Goal: Use online tool/utility: Utilize a website feature to perform a specific function

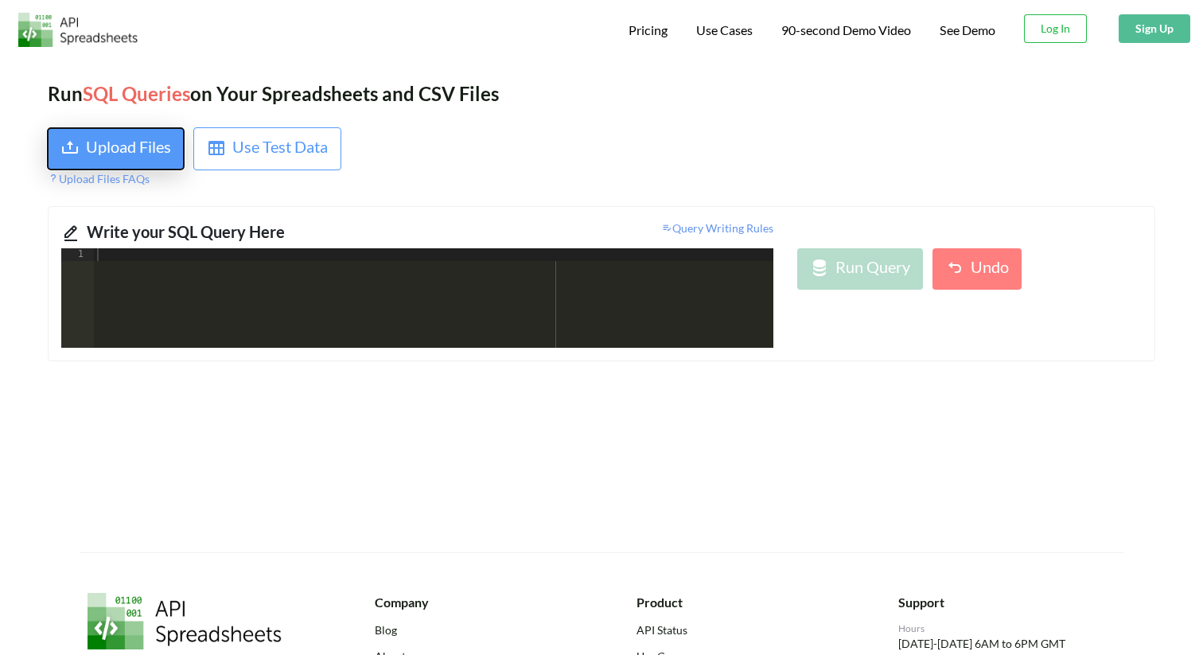
click at [147, 145] on div "Upload Files" at bounding box center [128, 148] width 85 height 29
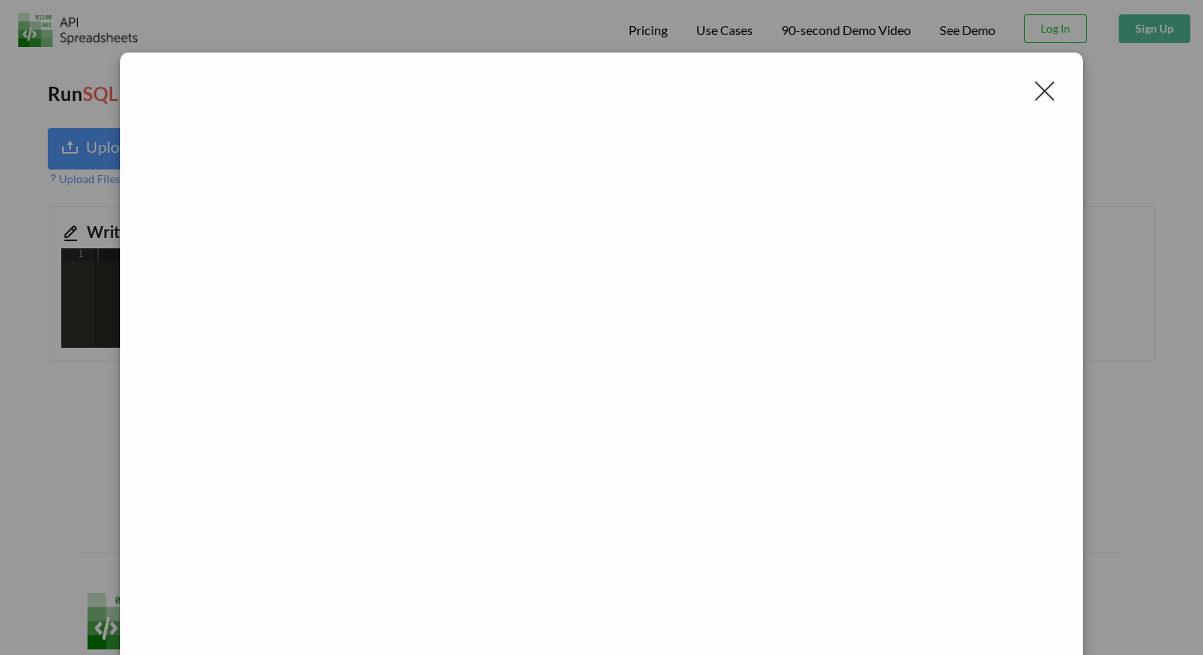
click at [1049, 86] on div at bounding box center [1044, 90] width 25 height 25
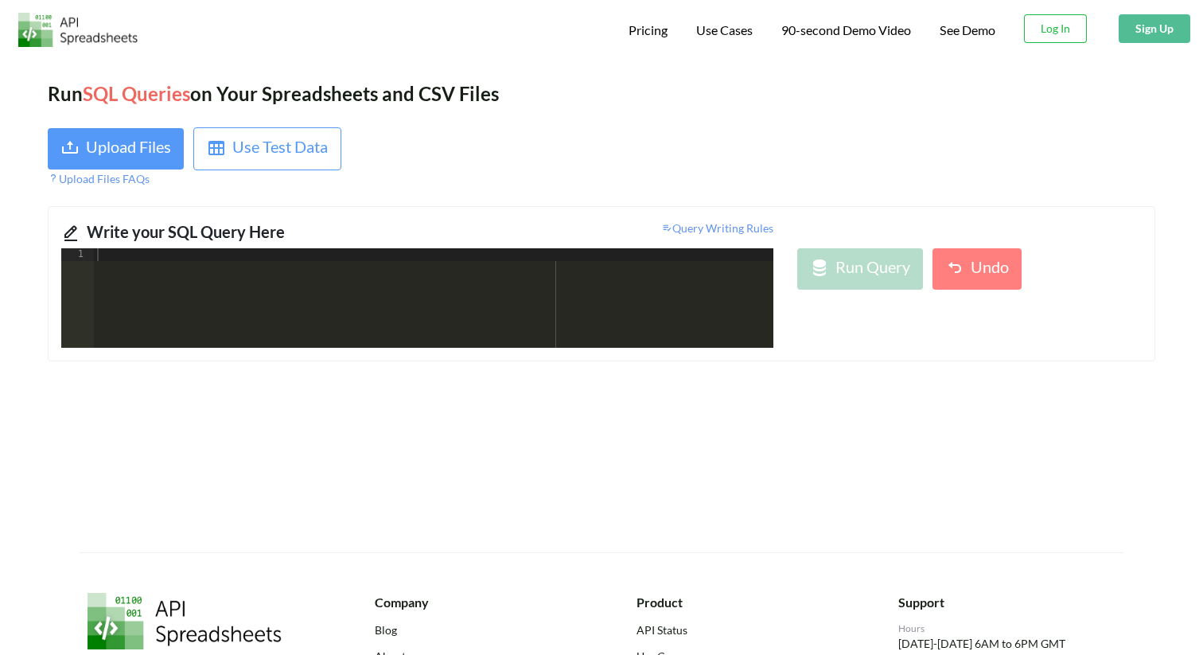
click at [1001, 164] on div at bounding box center [883, 157] width 565 height 60
click at [151, 146] on div "Upload Files" at bounding box center [128, 148] width 85 height 29
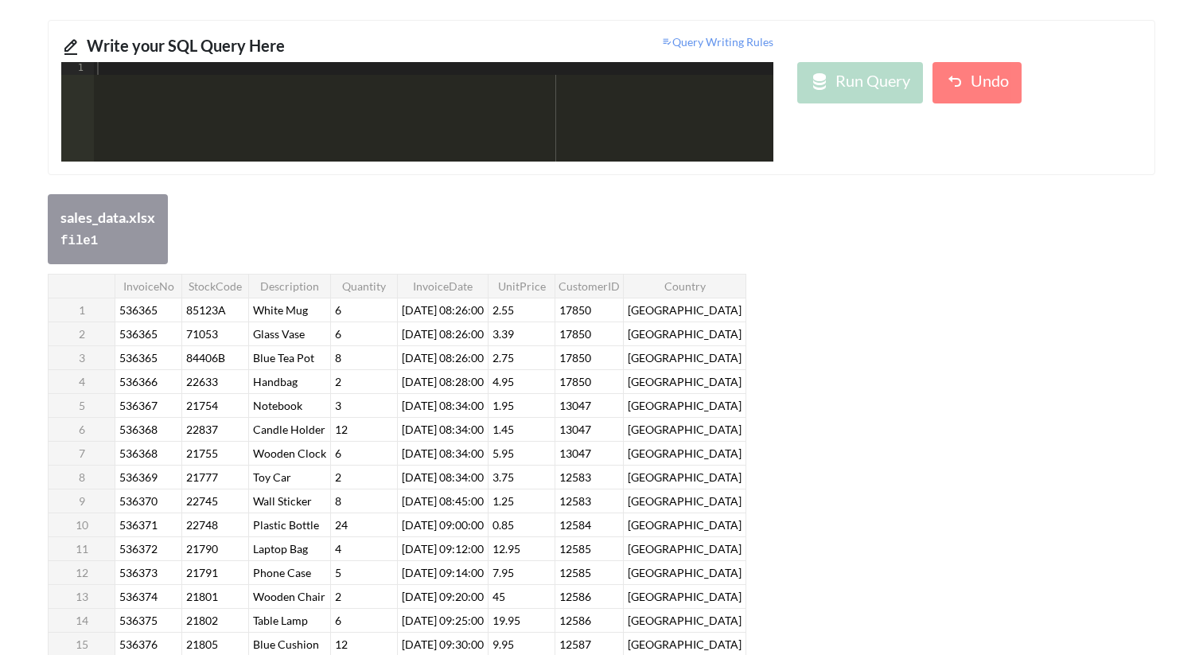
scroll to position [205, 0]
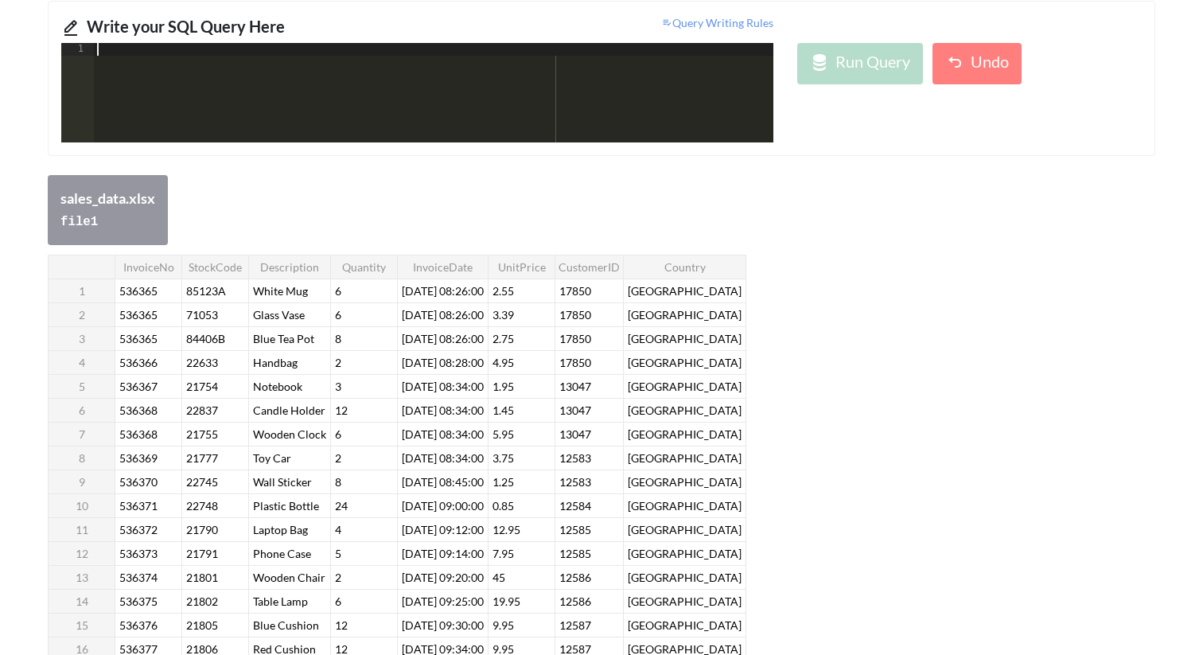
click at [429, 87] on div at bounding box center [433, 105] width 679 height 125
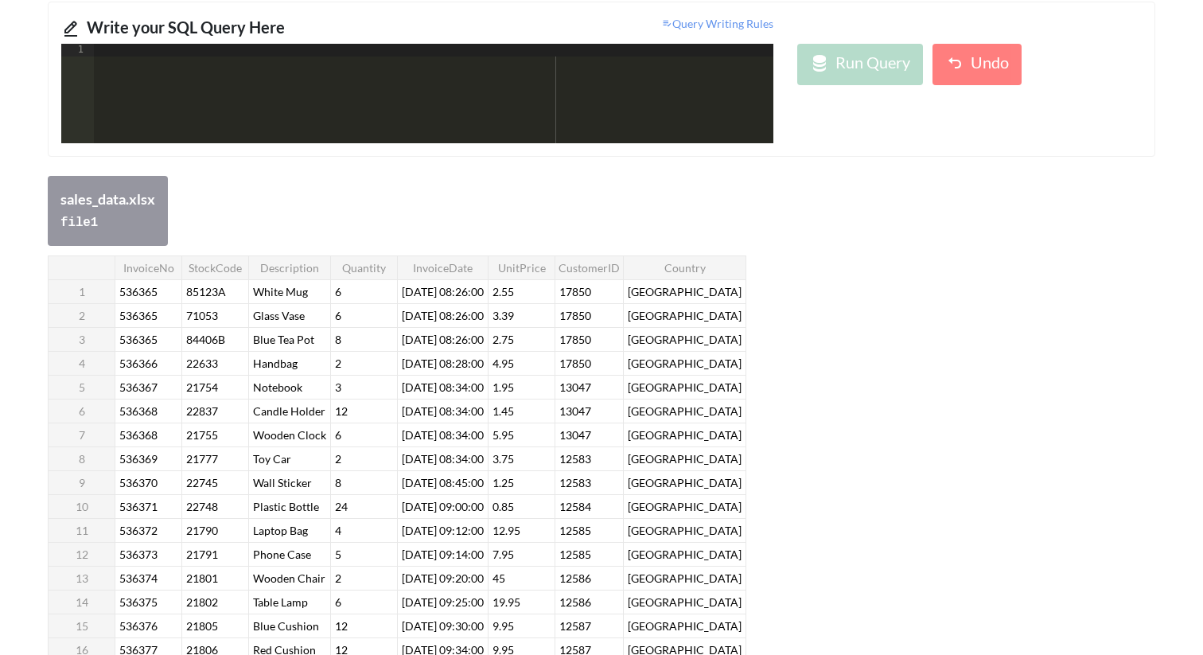
click at [618, 186] on div "sales_data.xlsx file 1" at bounding box center [601, 211] width 1107 height 70
click at [492, 98] on div at bounding box center [433, 106] width 679 height 125
drag, startPoint x: 717, startPoint y: 262, endPoint x: 674, endPoint y: 262, distance: 42.9
click at [674, 262] on th "Country" at bounding box center [685, 267] width 122 height 24
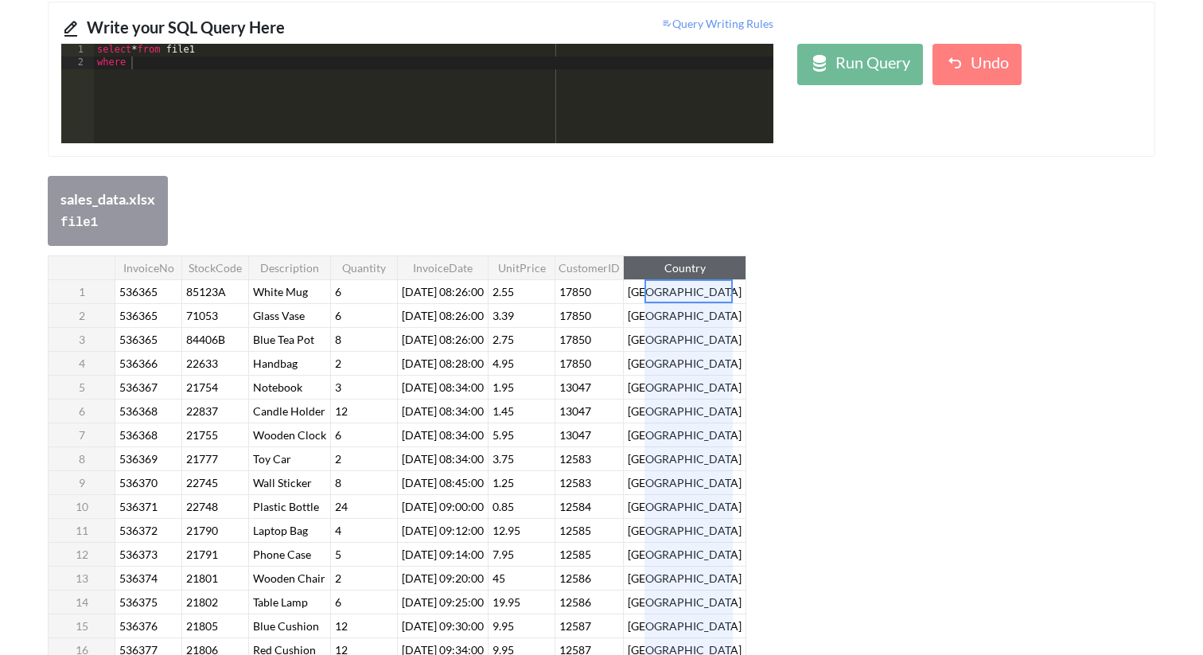
drag, startPoint x: 665, startPoint y: 266, endPoint x: 715, endPoint y: 266, distance: 50.1
click at [715, 266] on th "Country" at bounding box center [685, 267] width 122 height 24
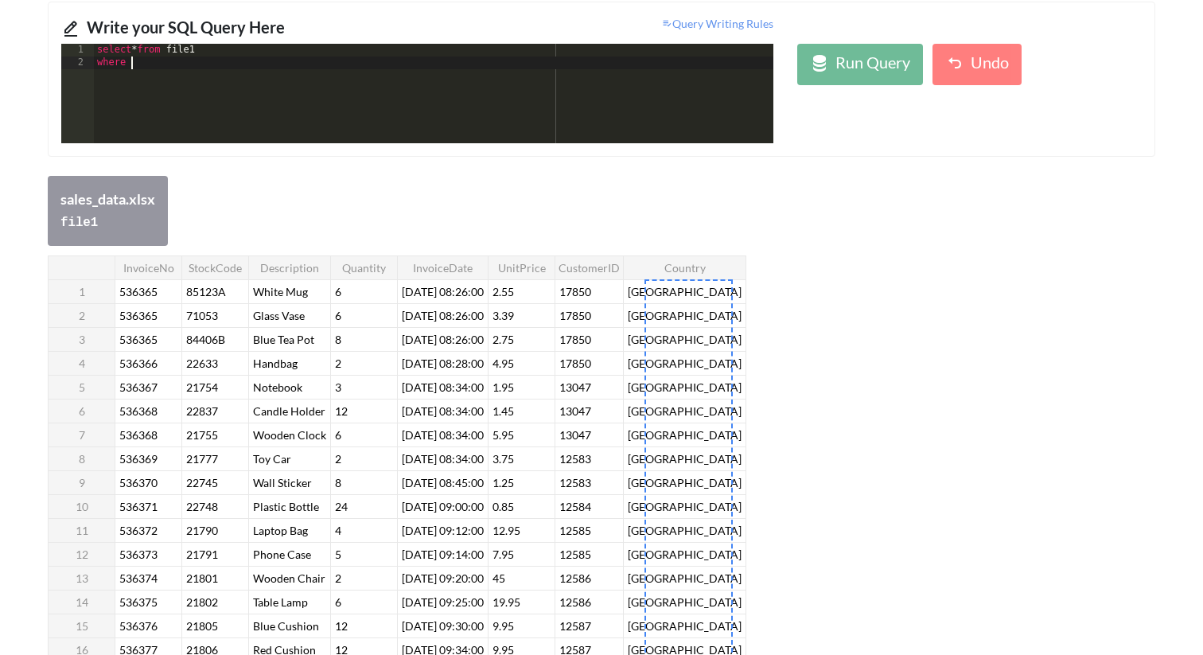
click at [324, 72] on div "select * from file1 where" at bounding box center [433, 106] width 679 height 125
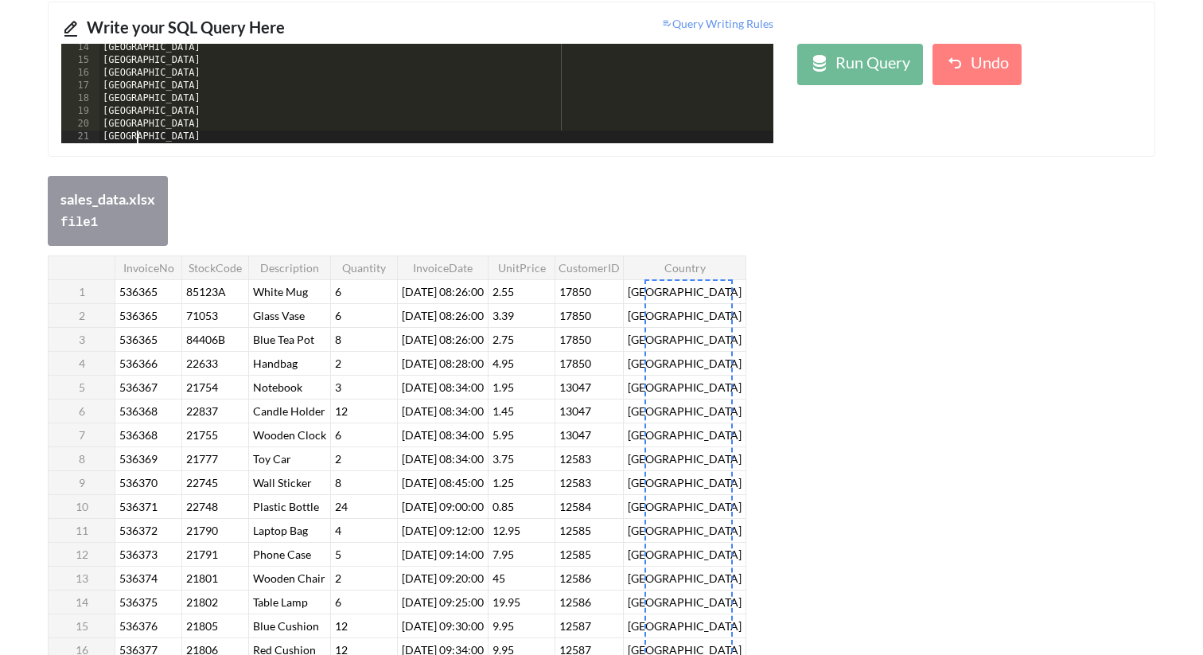
scroll to position [168, 0]
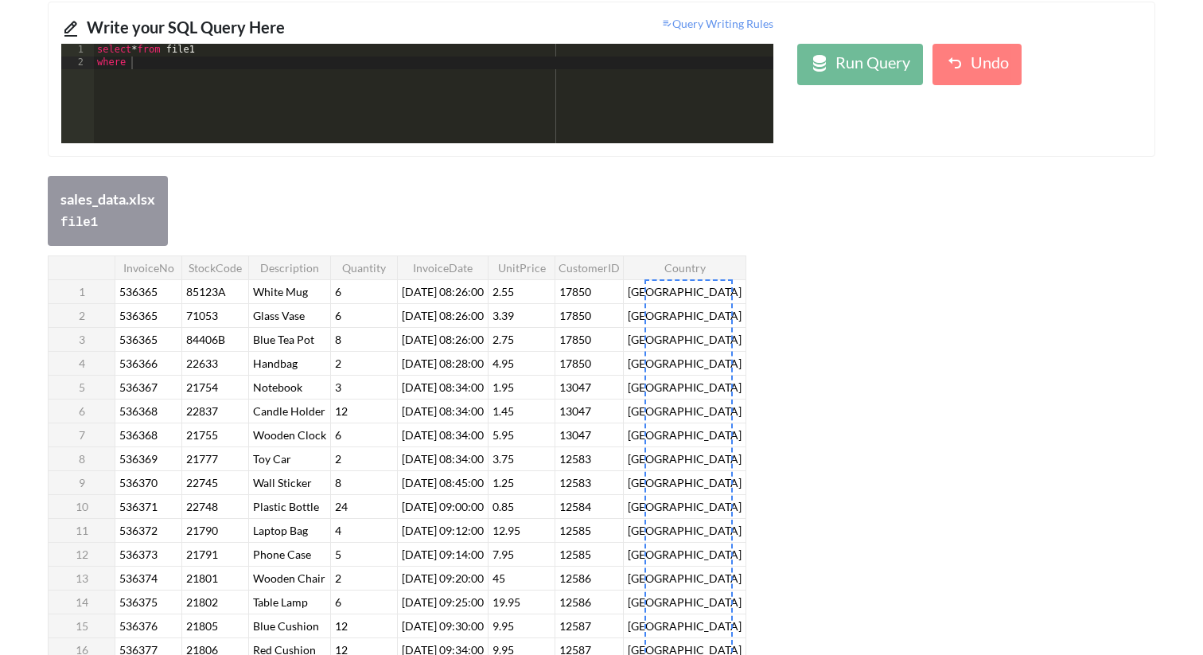
click at [707, 263] on th "Country" at bounding box center [685, 267] width 122 height 24
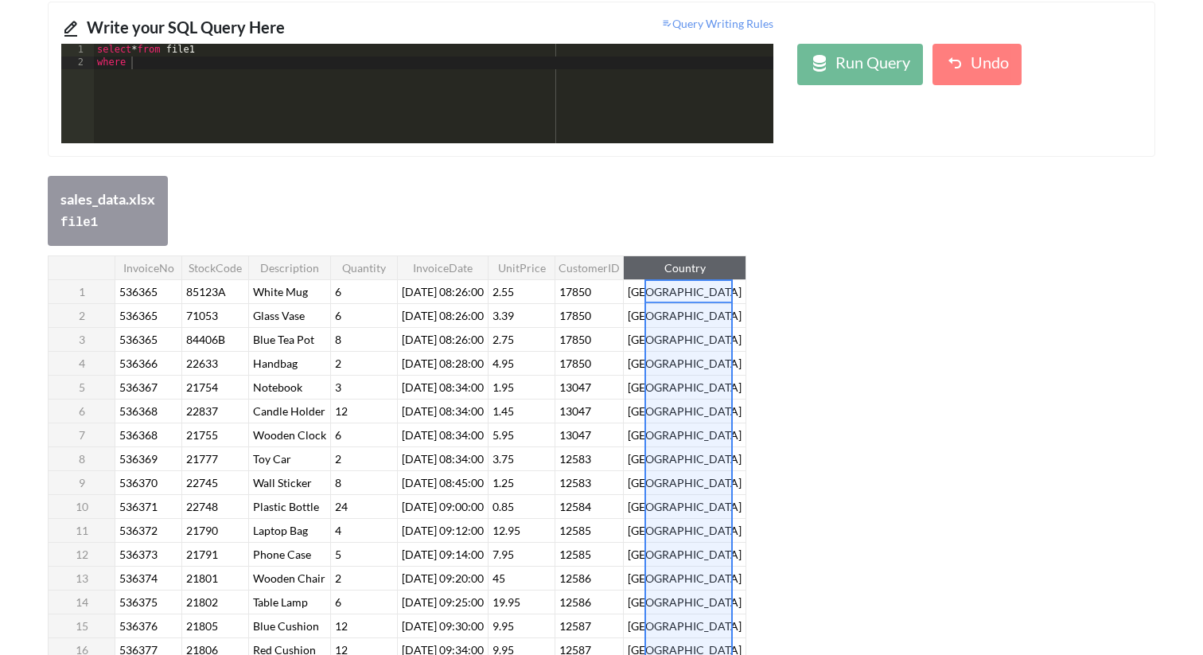
click at [707, 263] on th "Country" at bounding box center [685, 267] width 122 height 24
click at [295, 96] on div "select * from file1 where" at bounding box center [433, 106] width 679 height 125
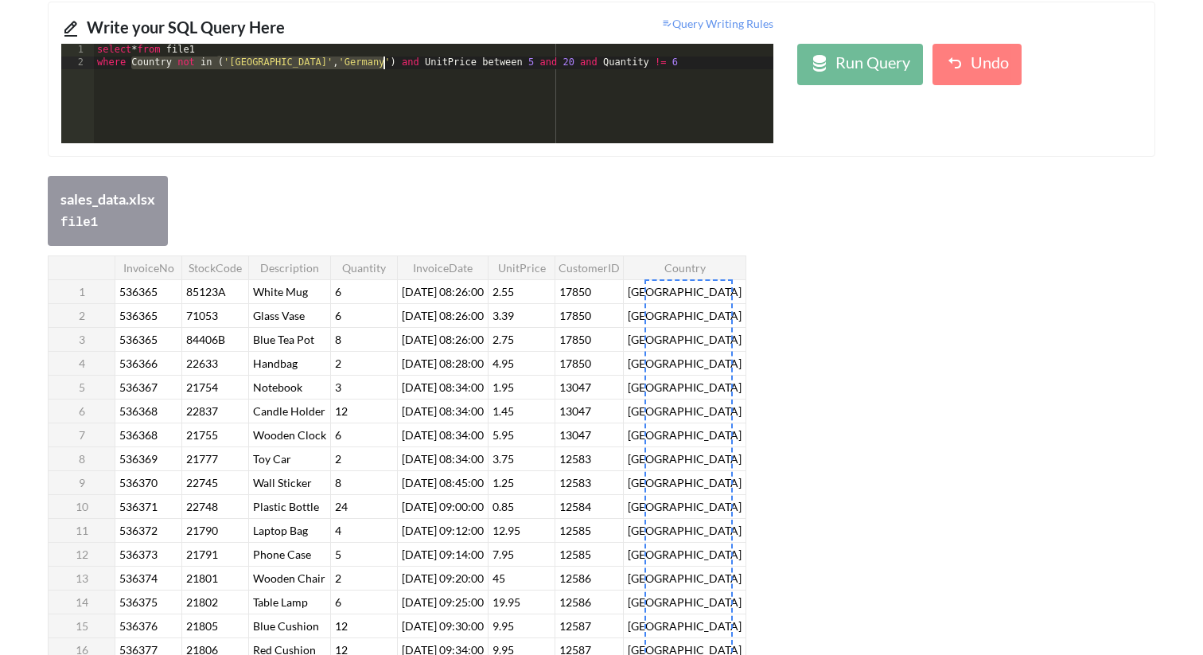
drag, startPoint x: 129, startPoint y: 67, endPoint x: 384, endPoint y: 68, distance: 255.3
click at [384, 68] on div "select * from file1 where Country not in ( '[GEOGRAPHIC_DATA]' , '[GEOGRAPHIC_D…" at bounding box center [433, 106] width 679 height 125
drag, startPoint x: 426, startPoint y: 64, endPoint x: 574, endPoint y: 67, distance: 148.7
click at [574, 67] on div "select * from file1 where ( Country not in ( '[GEOGRAPHIC_DATA]' , '[GEOGRAPHIC…" at bounding box center [433, 106] width 679 height 125
drag, startPoint x: 612, startPoint y: 69, endPoint x: 705, endPoint y: 69, distance: 93.1
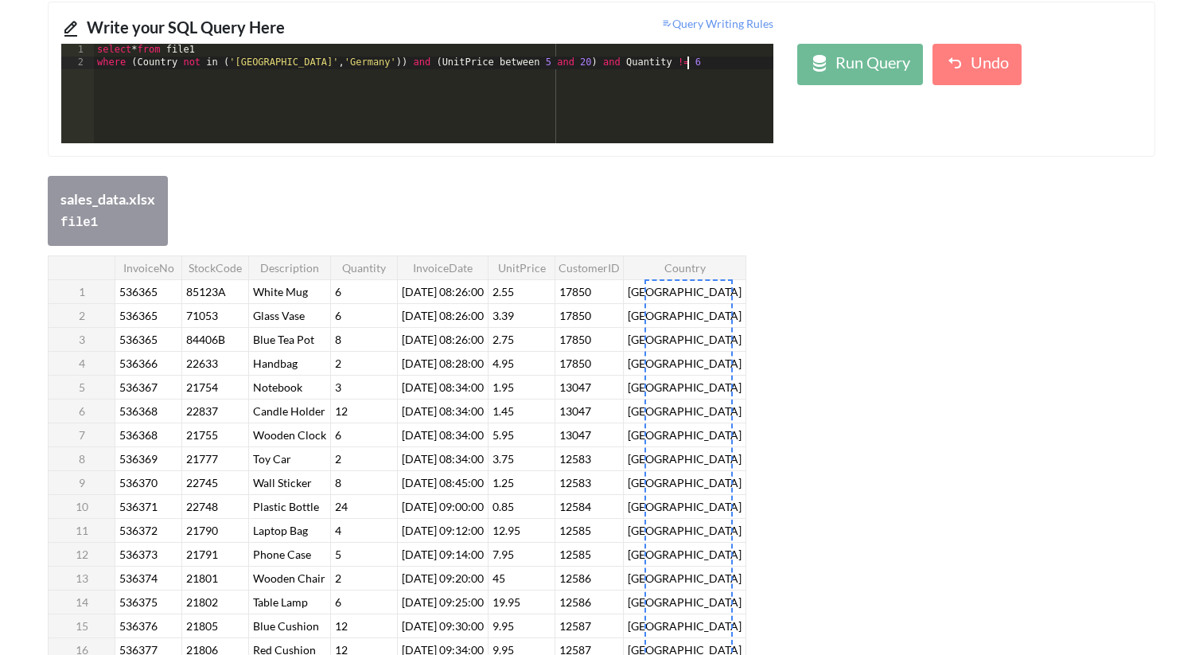
click at [705, 69] on div "select * from file1 where ( Country not in ( '[GEOGRAPHIC_DATA]' , '[GEOGRAPHIC…" at bounding box center [433, 106] width 679 height 125
drag, startPoint x: 701, startPoint y: 68, endPoint x: 611, endPoint y: 61, distance: 90.1
click at [611, 61] on div "select * from file1 where ( Country not in ( '[GEOGRAPHIC_DATA]' , '[GEOGRAPHIC…" at bounding box center [433, 106] width 679 height 125
click at [729, 68] on div "select * from file1 where ( Country not in ( '[GEOGRAPHIC_DATA]' , '[GEOGRAPHIC…" at bounding box center [433, 106] width 679 height 125
click at [507, 88] on div "select * from file1 where ( Country not in ( '[GEOGRAPHIC_DATA]' , '[GEOGRAPHIC…" at bounding box center [433, 106] width 679 height 125
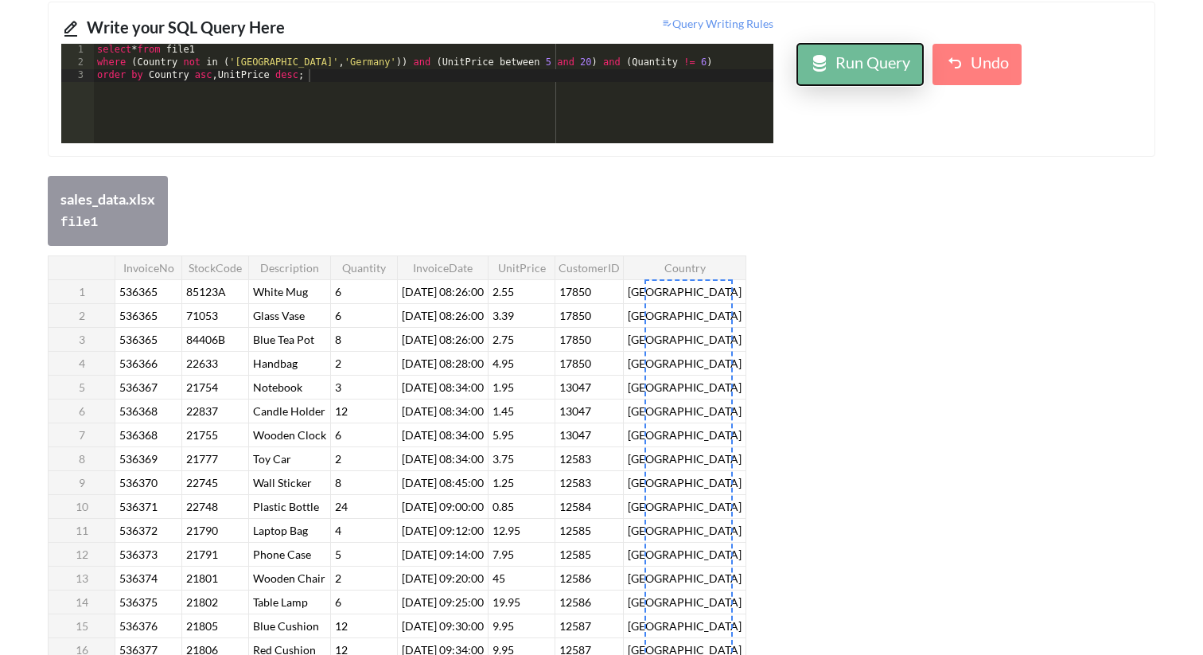
click at [882, 73] on div "Run Query" at bounding box center [872, 64] width 75 height 29
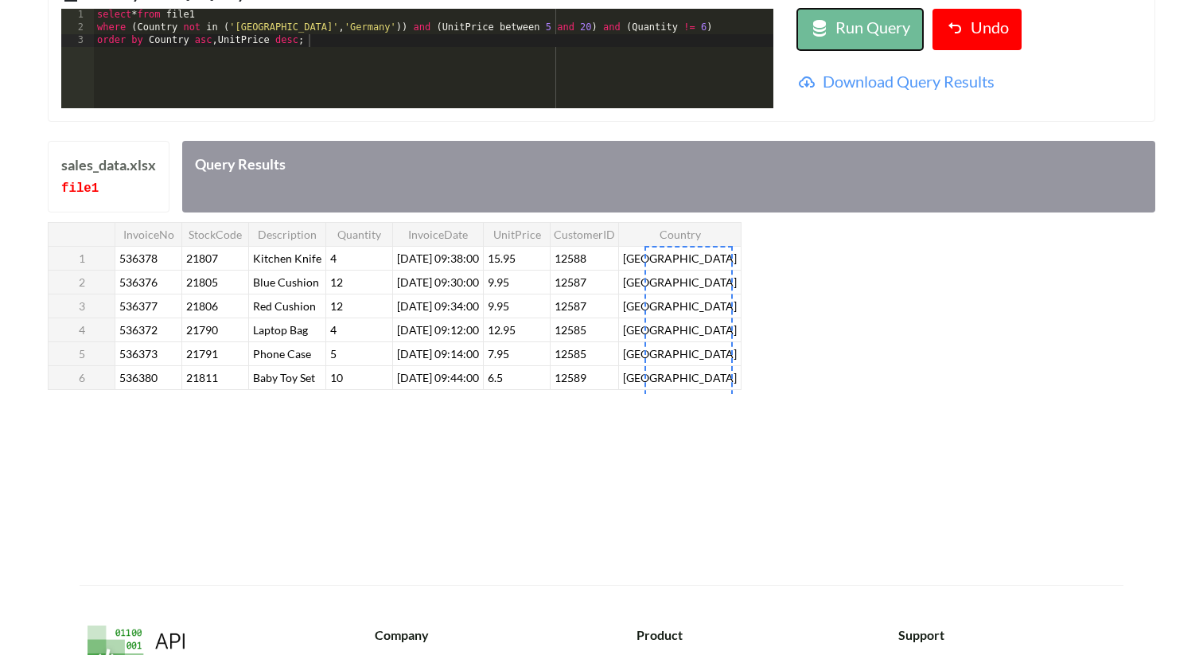
scroll to position [247, 0]
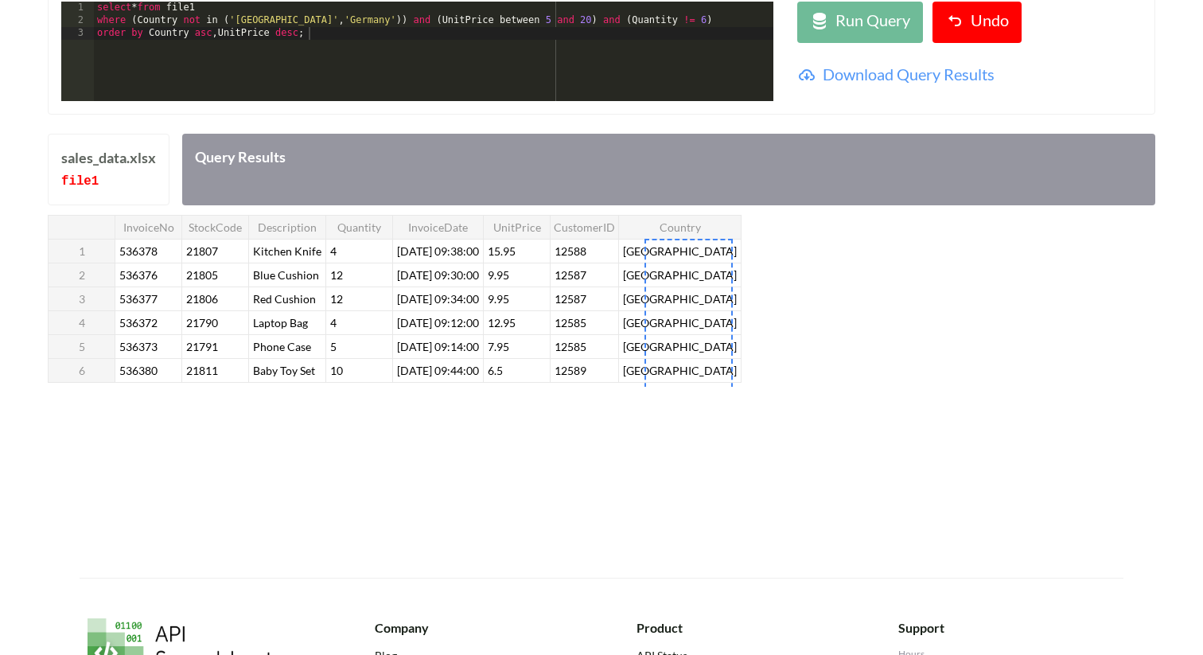
click at [662, 429] on div "Run SQL Queries on Your Spreadsheets and CSV Files Upload Files Use Test Data U…" at bounding box center [601, 193] width 1203 height 768
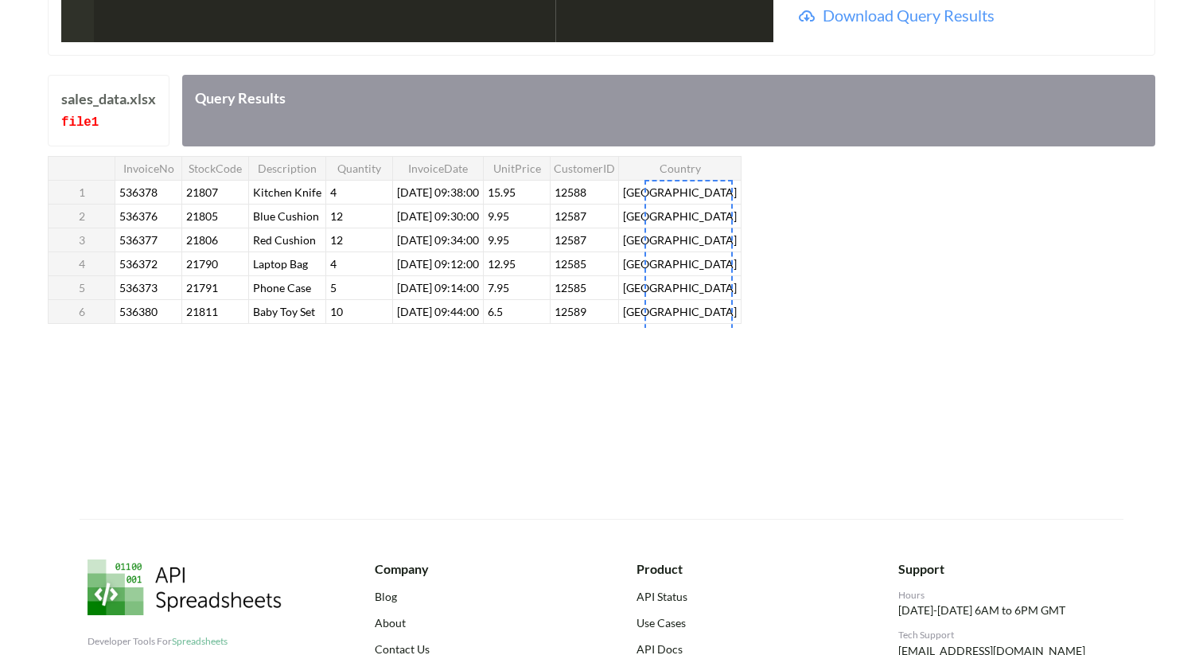
scroll to position [355, 0]
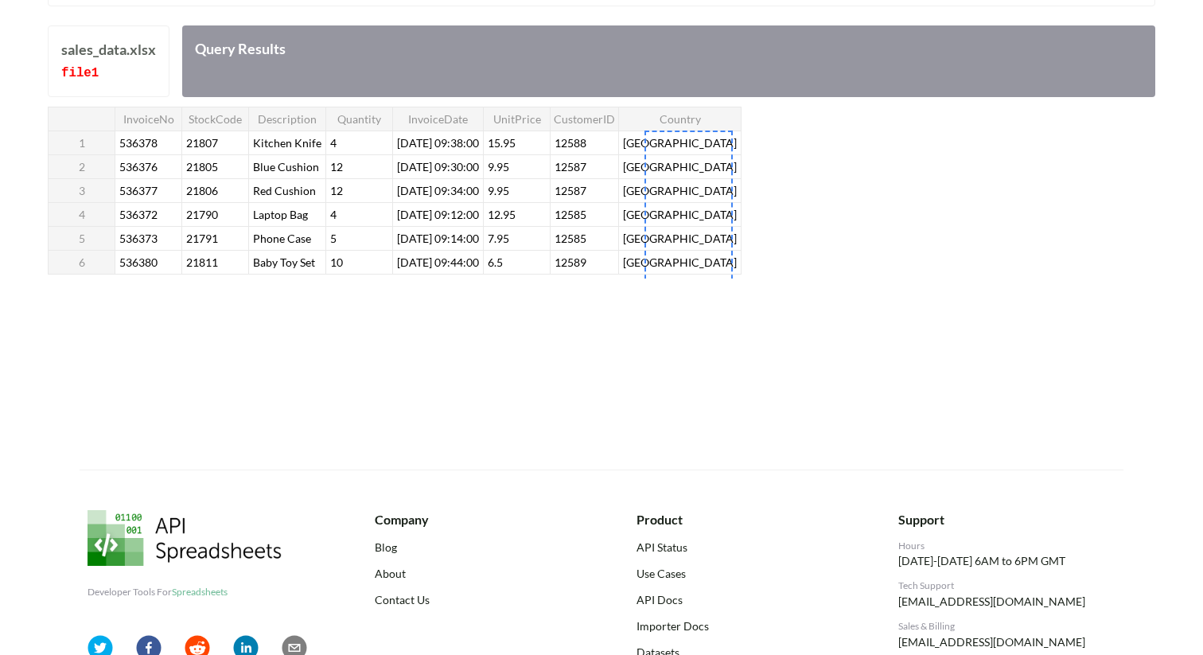
click at [810, 258] on div "InvoiceNo StockCode Description Quantity InvoiceDate UnitPrice CustomerID Count…" at bounding box center [601, 193] width 1107 height 172
click at [673, 336] on div "Run SQL Queries on Your Spreadsheets and CSV Files Upload Files Use Test Data U…" at bounding box center [601, 85] width 1203 height 768
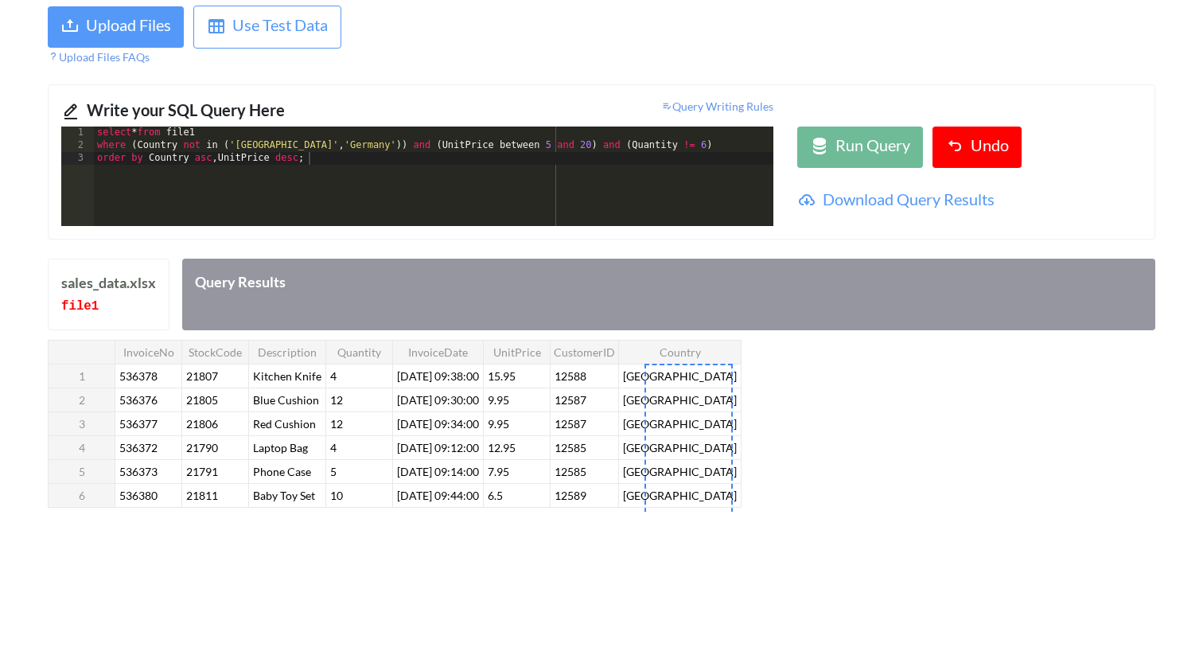
scroll to position [112, 0]
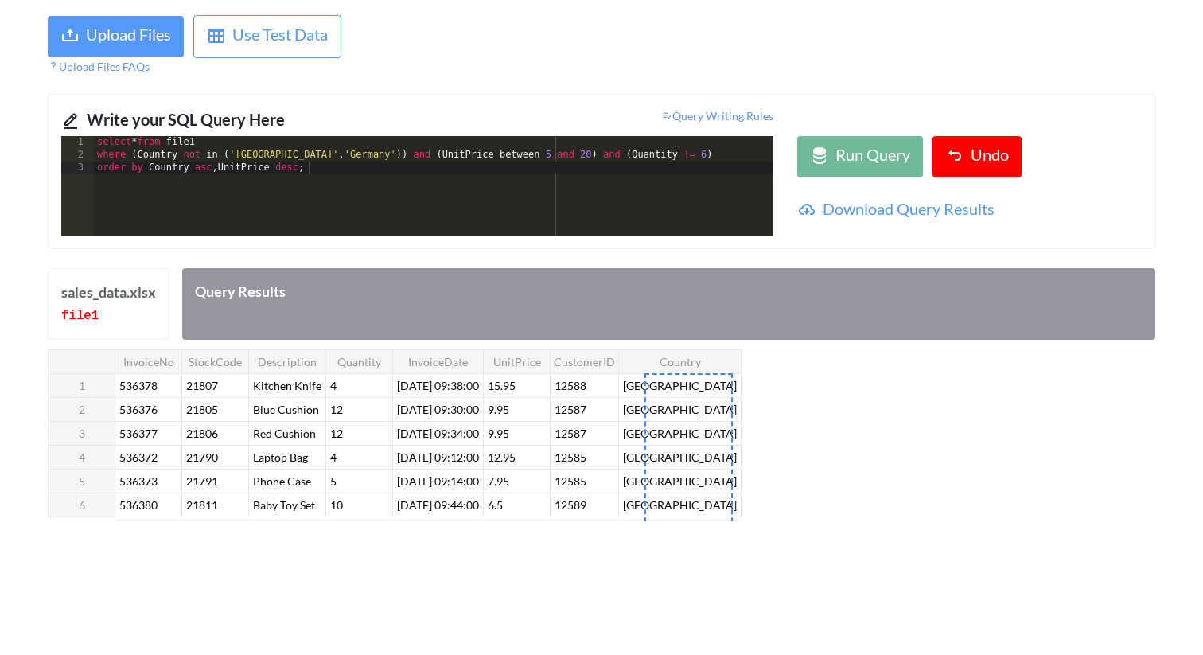
click at [859, 441] on div "InvoiceNo StockCode Description Quantity InvoiceDate UnitPrice CustomerID Count…" at bounding box center [601, 435] width 1107 height 172
click at [857, 441] on div "InvoiceNo StockCode Description Quantity InvoiceDate UnitPrice CustomerID Count…" at bounding box center [601, 435] width 1107 height 172
click at [418, 147] on div "select * from file1 where ( Country not in ( 'United Kingdom' , 'Germany' )) an…" at bounding box center [433, 198] width 679 height 125
click at [399, 184] on div "select * from file1 where ( Country not in ( 'United Kingdom' , 'Germany' )) an…" at bounding box center [433, 198] width 679 height 125
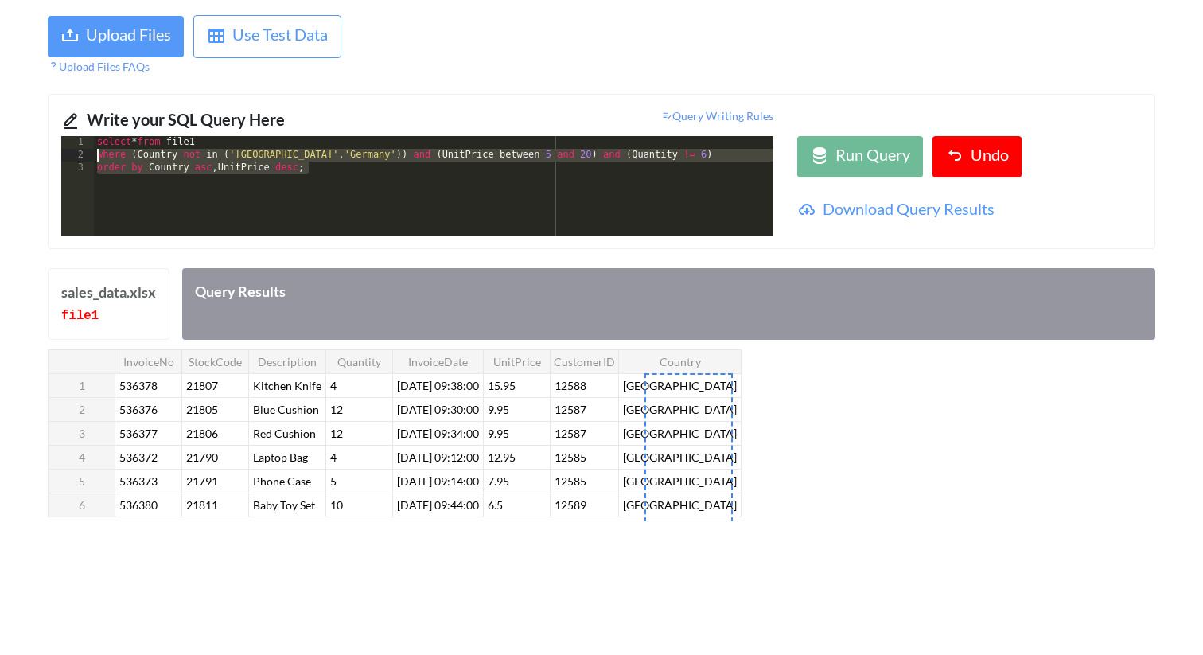
drag, startPoint x: 391, startPoint y: 186, endPoint x: 98, endPoint y: 148, distance: 296.0
click at [98, 148] on div "select * from file1 where ( Country not in ( 'United Kingdom' , 'Germany' )) an…" at bounding box center [433, 198] width 679 height 125
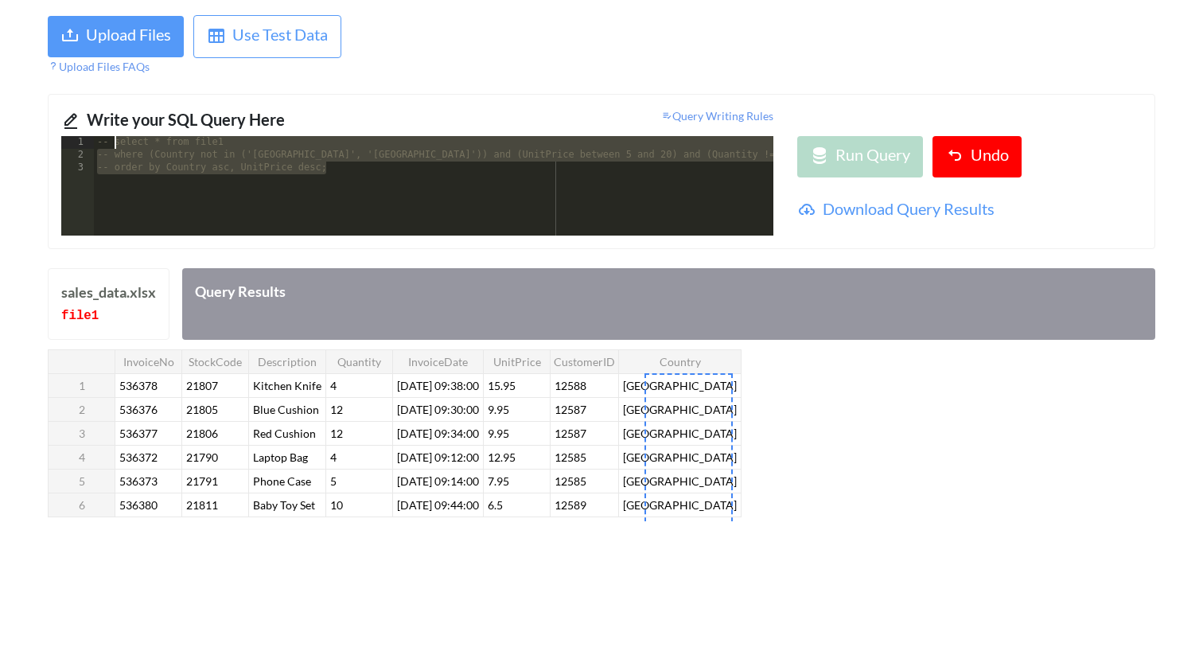
click at [270, 195] on div "-- select * from file1 -- where (Country not in ('United Kingdom', 'Germany')) …" at bounding box center [433, 198] width 679 height 125
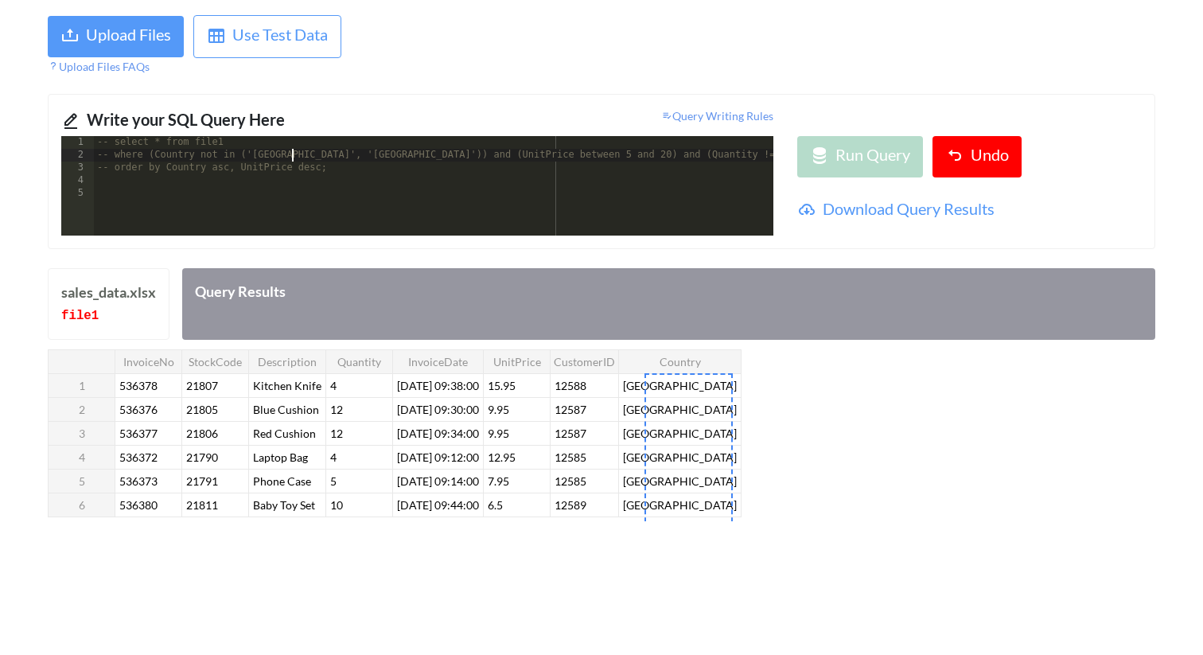
click at [293, 153] on div "-- select * from file1 -- where (Country not in ('United Kingdom', 'Germany')) …" at bounding box center [433, 198] width 679 height 125
drag, startPoint x: 292, startPoint y: 145, endPoint x: 36, endPoint y: 143, distance: 256.1
click at [36, 143] on div "Run SQL Queries on Your Spreadsheets and CSV Files Upload Files Use Test Data U…" at bounding box center [601, 328] width 1203 height 768
click at [289, 210] on div "-- select * from file1 -- where (Country not in ('United Kingdom', 'Germany')) …" at bounding box center [433, 198] width 679 height 125
click at [200, 195] on div "-- select * from file1 -- where (Country not in ('United Kingdom', 'Germany')) …" at bounding box center [433, 198] width 679 height 125
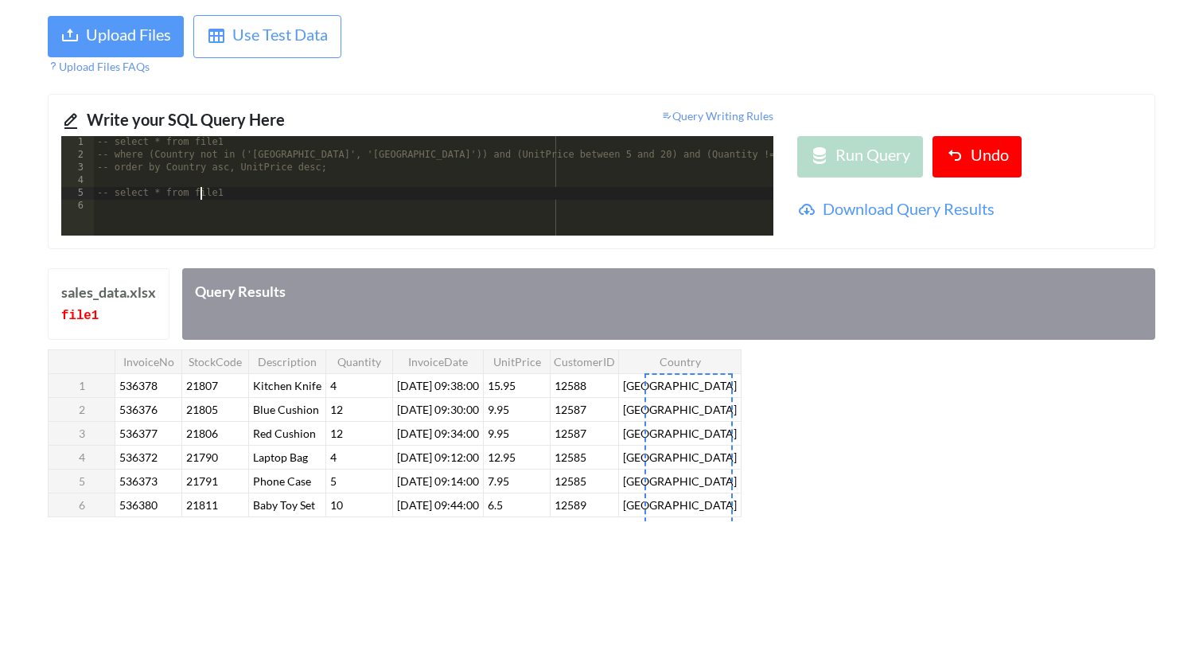
click at [224, 195] on div "-- select * from file1 -- where (Country not in ('United Kingdom', 'Germany')) …" at bounding box center [433, 198] width 679 height 125
click at [155, 195] on div "-- select * from file1 -- where (Country not in ('United Kingdom', 'Germany')) …" at bounding box center [433, 198] width 679 height 125
click at [217, 194] on div "-- select * from file1 -- where (Country not in ('United Kingdom', 'Germany')) …" at bounding box center [433, 198] width 679 height 125
click at [274, 199] on div "-- select * from file1 -- where (Country not in ('United Kingdom', 'Germany')) …" at bounding box center [433, 198] width 679 height 125
click at [278, 196] on div "-- select * from file1 -- where (Country not in ('United Kingdom', 'Germany')) …" at bounding box center [433, 198] width 679 height 125
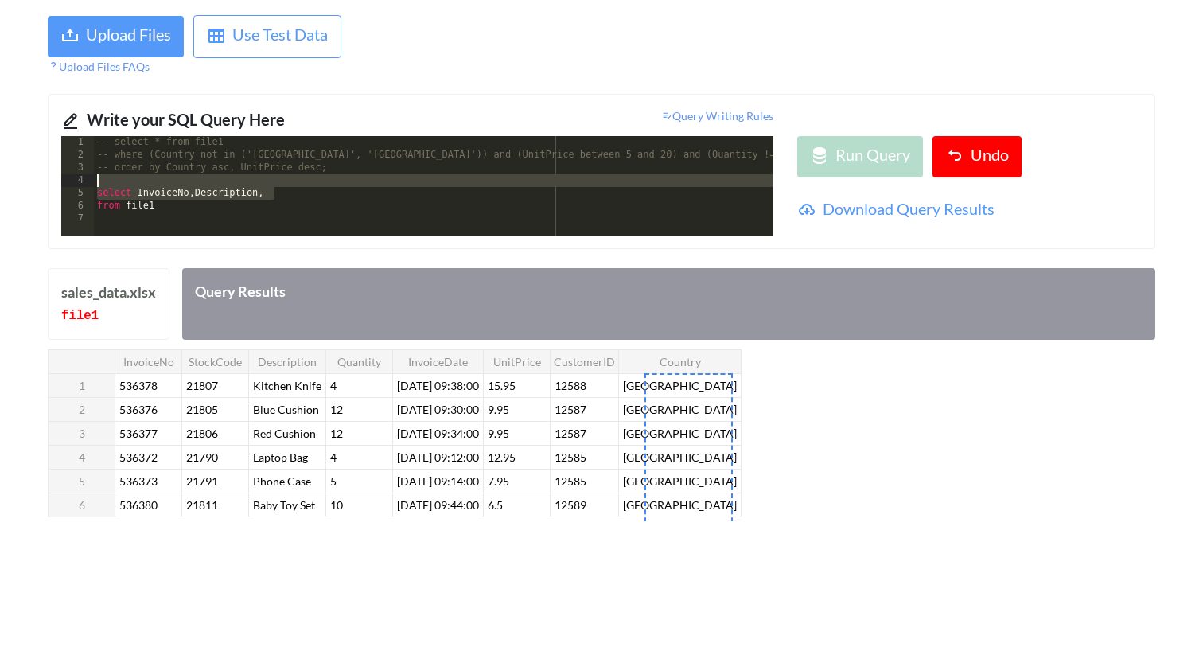
drag, startPoint x: 278, startPoint y: 196, endPoint x: 130, endPoint y: 185, distance: 147.5
click at [129, 186] on div "-- select * from file1 -- where (Country not in ('United Kingdom', 'Germany')) …" at bounding box center [433, 198] width 679 height 125
click at [145, 190] on div "-- select * from file1 -- where (Country not in ('United Kingdom', 'Germany')) …" at bounding box center [433, 198] width 679 height 125
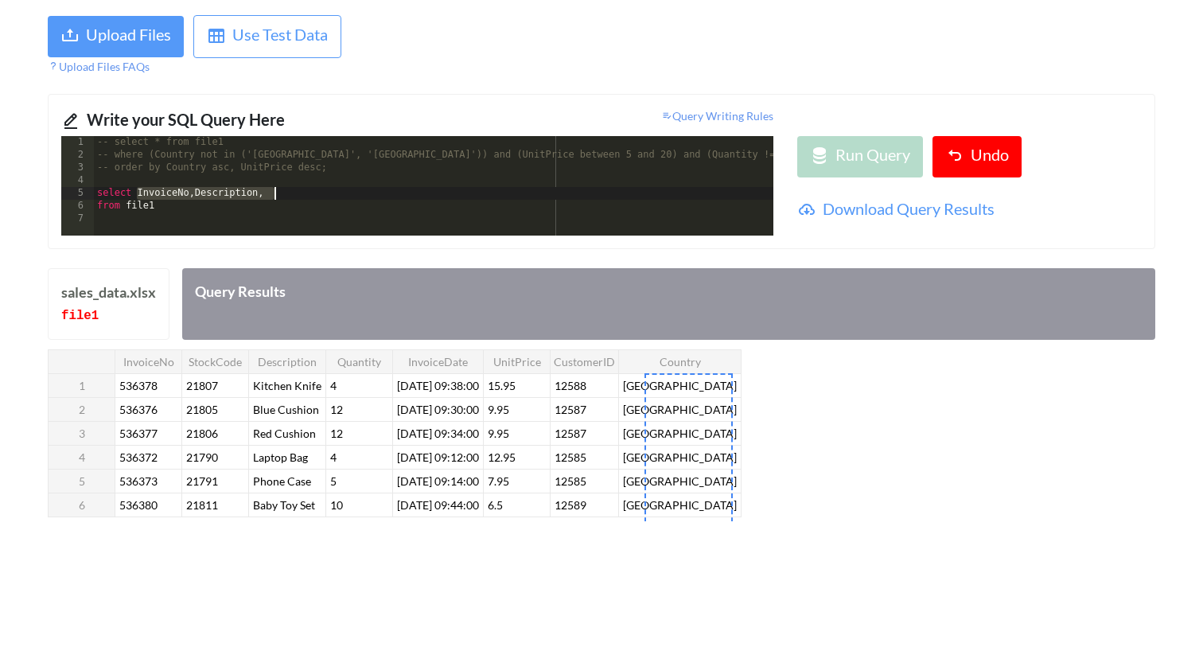
drag, startPoint x: 136, startPoint y: 190, endPoint x: 380, endPoint y: 208, distance: 244.8
click at [380, 208] on div "-- select * from file1 -- where (Country not in ('United Kingdom', 'Germany')) …" at bounding box center [433, 198] width 679 height 125
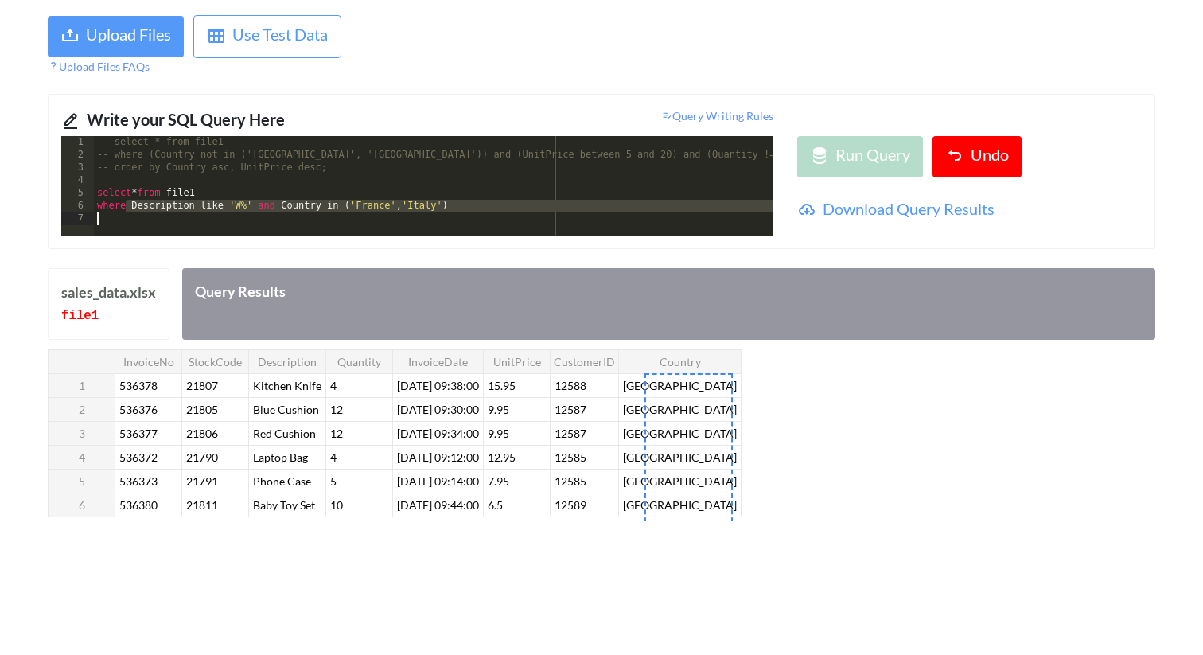
drag, startPoint x: 128, startPoint y: 212, endPoint x: 173, endPoint y: 215, distance: 45.4
click at [173, 215] on div "-- select * from file1 -- where (Country not in ('United Kingdom', 'Germany')) …" at bounding box center [433, 198] width 679 height 125
drag, startPoint x: 134, startPoint y: 207, endPoint x: 251, endPoint y: 208, distance: 117.7
click at [251, 208] on div "-- select * from file1 -- where (Country not in ('United Kingdom', 'Germany')) …" at bounding box center [433, 198] width 679 height 125
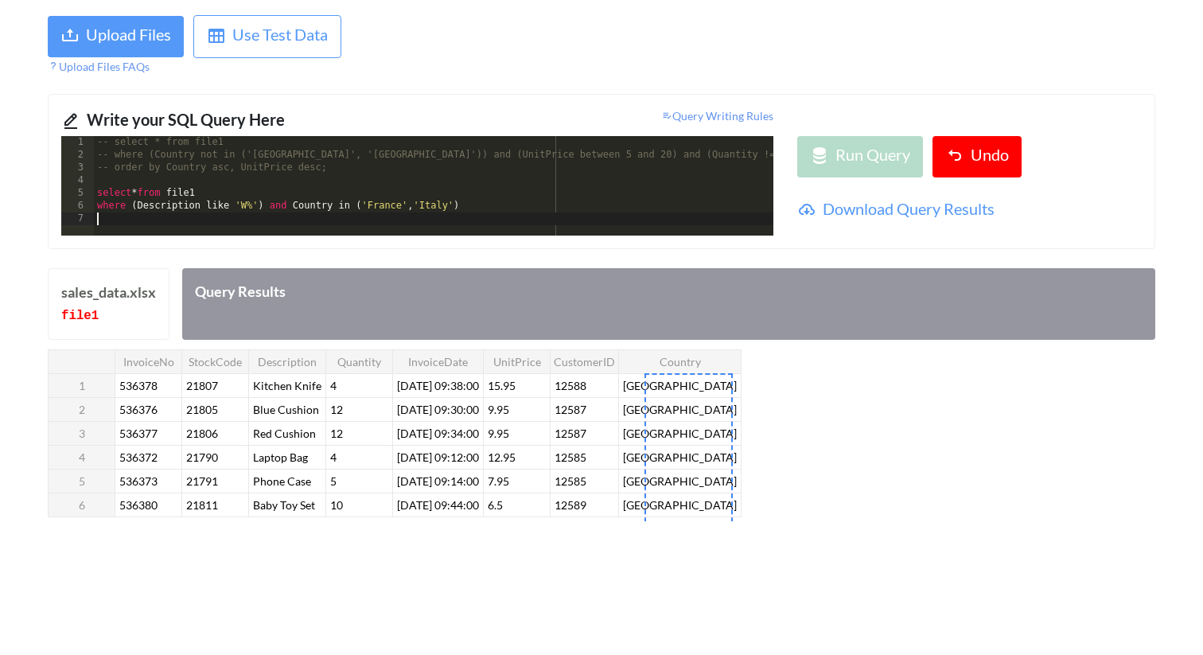
click at [346, 226] on div "-- select * from file1 -- where (Country not in ('United Kingdom', 'Germany')) …" at bounding box center [433, 198] width 679 height 125
drag, startPoint x: 290, startPoint y: 204, endPoint x: 479, endPoint y: 204, distance: 188.5
click at [479, 204] on div "-- select * from file1 -- where (Country not in ('United Kingdom', 'Germany')) …" at bounding box center [433, 198] width 679 height 125
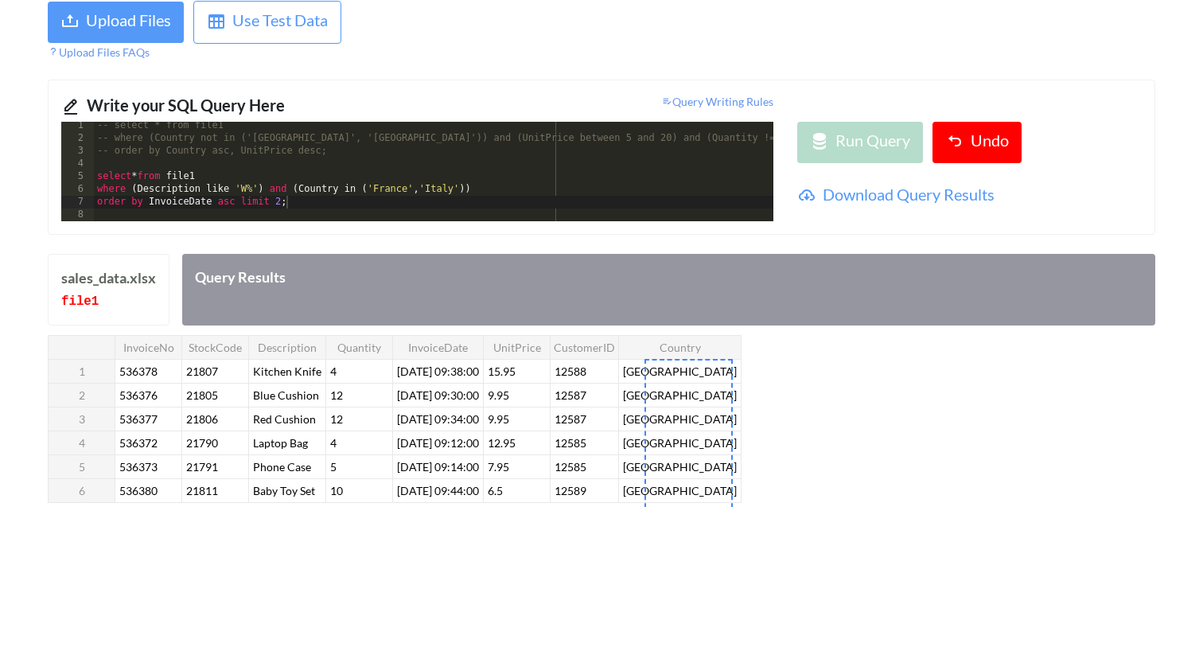
click at [590, 194] on div "-- select * from file1 -- where (Country not in ('United Kingdom', 'Germany')) …" at bounding box center [433, 181] width 679 height 125
click at [580, 203] on div "-- select * from file1 -- where (Country not in ('United Kingdom', 'Germany')) …" at bounding box center [433, 181] width 679 height 125
click at [527, 190] on div "-- select * from file1 -- where (Country not in ('United Kingdom', 'Germany')) …" at bounding box center [433, 181] width 679 height 125
click at [515, 175] on div "-- select * from file1 -- where (Country not in ('United Kingdom', 'Germany')) …" at bounding box center [433, 181] width 679 height 125
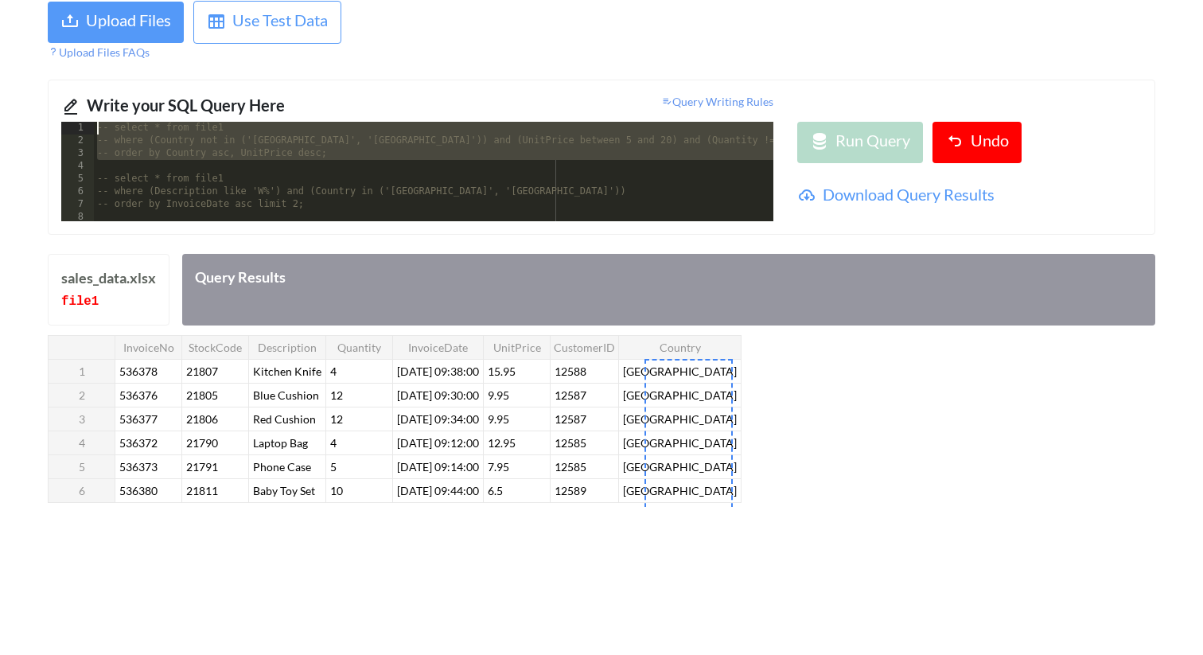
drag, startPoint x: 410, startPoint y: 160, endPoint x: 88, endPoint y: 109, distance: 325.3
click at [88, 109] on div "Write your SQL Query Here Query Writing Rules 1 2 3 4 5 6 7 8 -- select * from …" at bounding box center [601, 157] width 1107 height 155
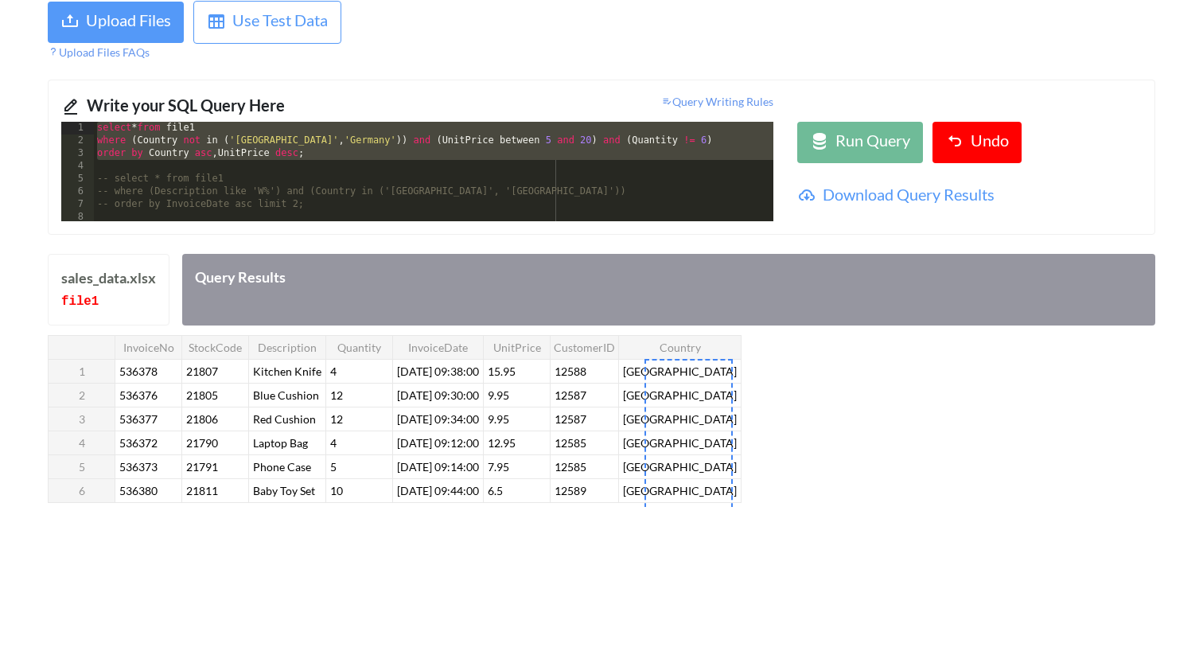
scroll to position [106, 0]
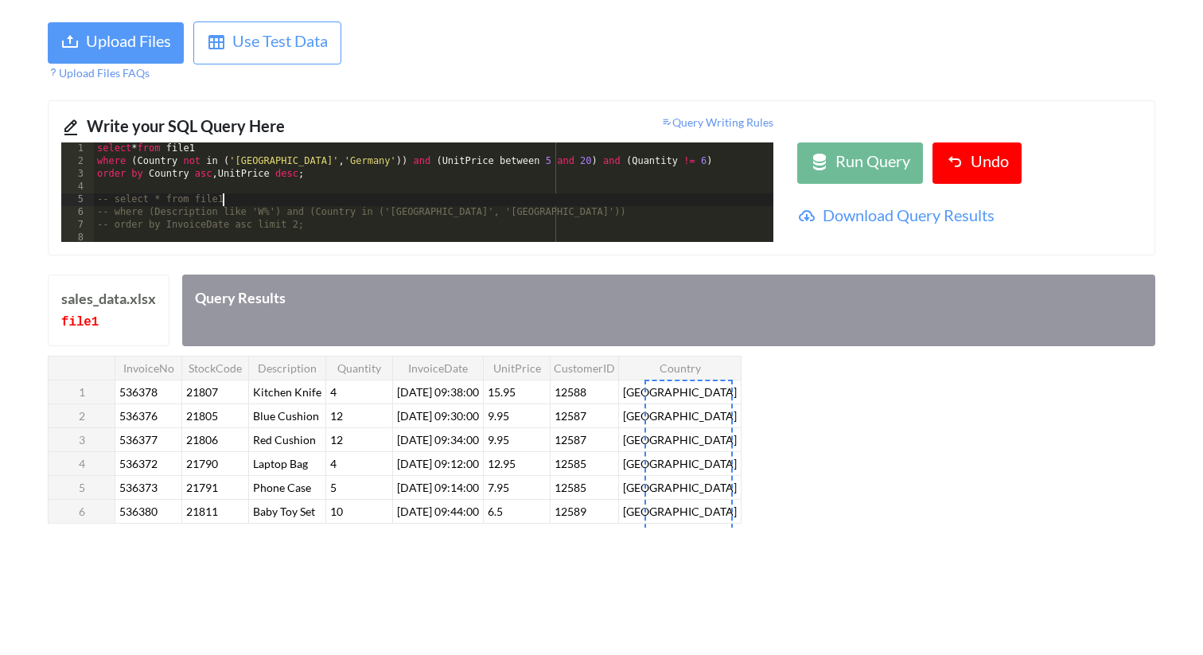
click at [266, 200] on div "select * from file1 where ( Country not in ( 'United Kingdom' , 'Germany' )) an…" at bounding box center [433, 204] width 679 height 125
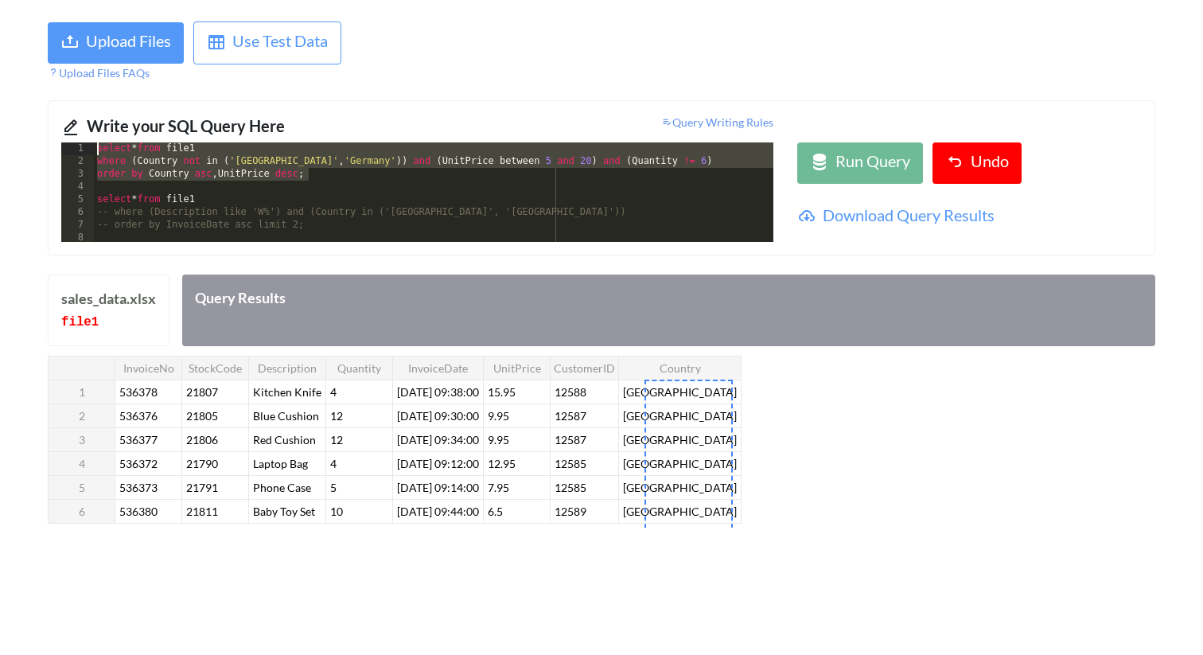
drag, startPoint x: 477, startPoint y: 178, endPoint x: 0, endPoint y: 128, distance: 479.8
click at [0, 128] on div "Run SQL Queries on Your Spreadsheets and CSV Files Upload Files Use Test Data U…" at bounding box center [601, 334] width 1203 height 768
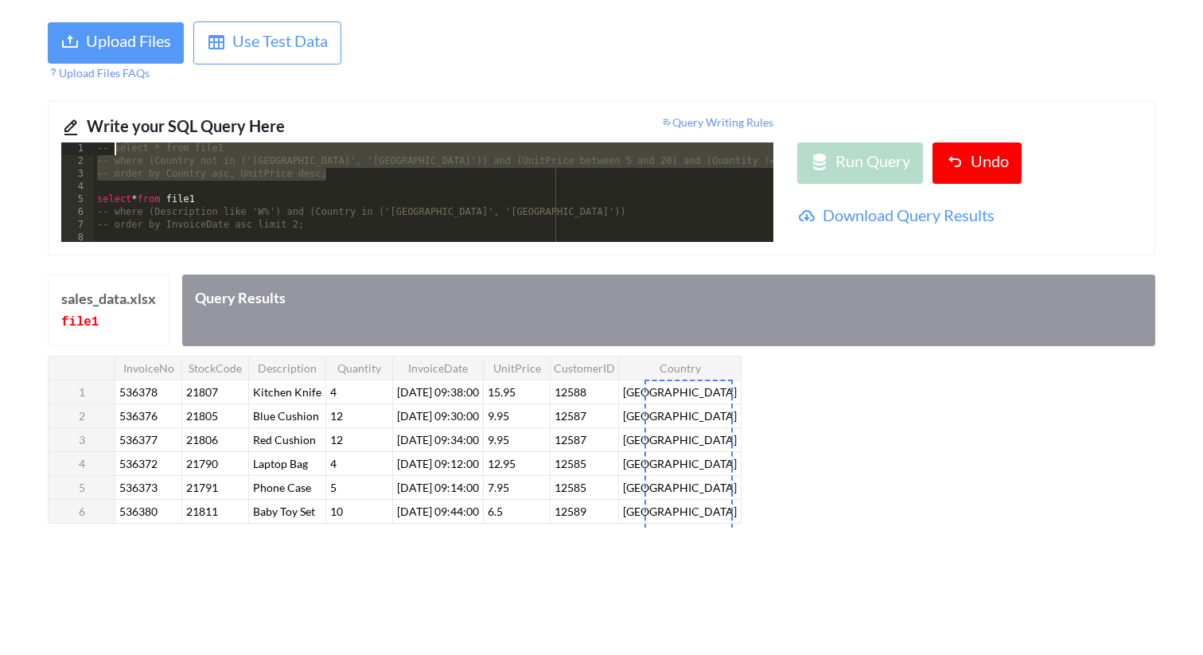
click at [507, 216] on div "-- select * from file1 -- where (Country not in ('United Kingdom', 'Germany')) …" at bounding box center [433, 204] width 679 height 125
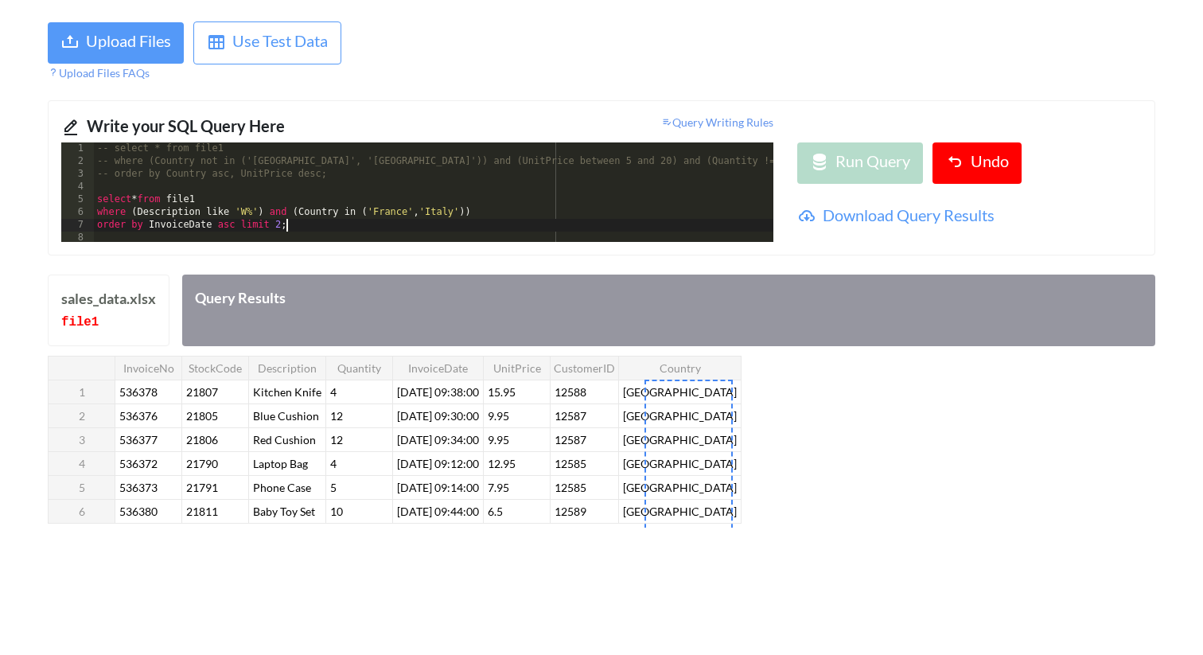
click at [221, 227] on div "-- select * from file1 -- where (Country not in ('United Kingdom', 'Germany')) …" at bounding box center [433, 204] width 679 height 125
click at [359, 227] on div "-- select * from file1 -- where (Country not in ('[GEOGRAPHIC_DATA]', '[GEOGRAP…" at bounding box center [433, 204] width 679 height 125
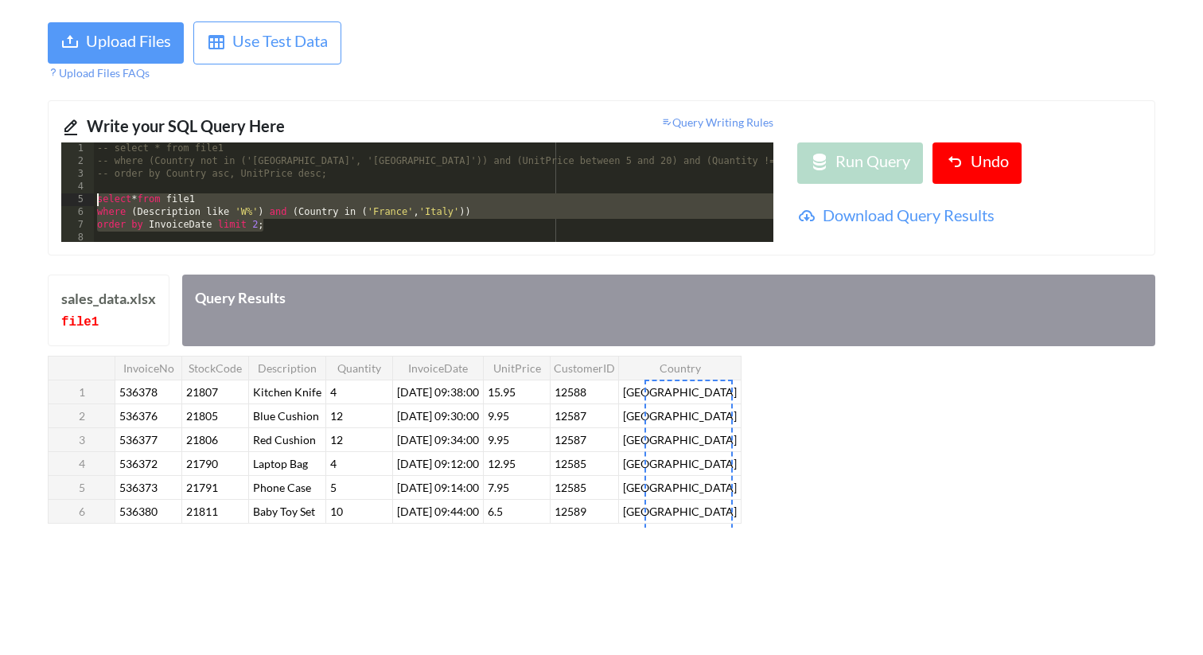
drag, startPoint x: 365, startPoint y: 221, endPoint x: 65, endPoint y: 203, distance: 300.4
click at [65, 203] on div "1 2 3 4 5 6 7 8 -- select * from file1 -- where (Country not in ('United Kingdo…" at bounding box center [417, 191] width 712 height 99
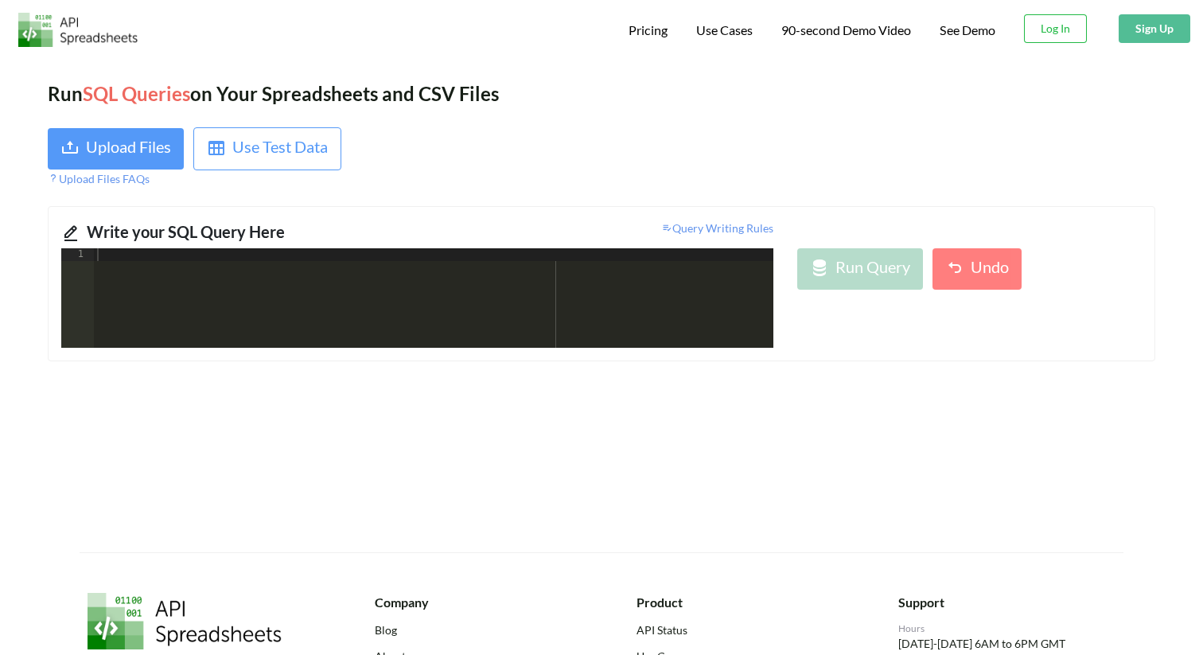
scroll to position [106, 0]
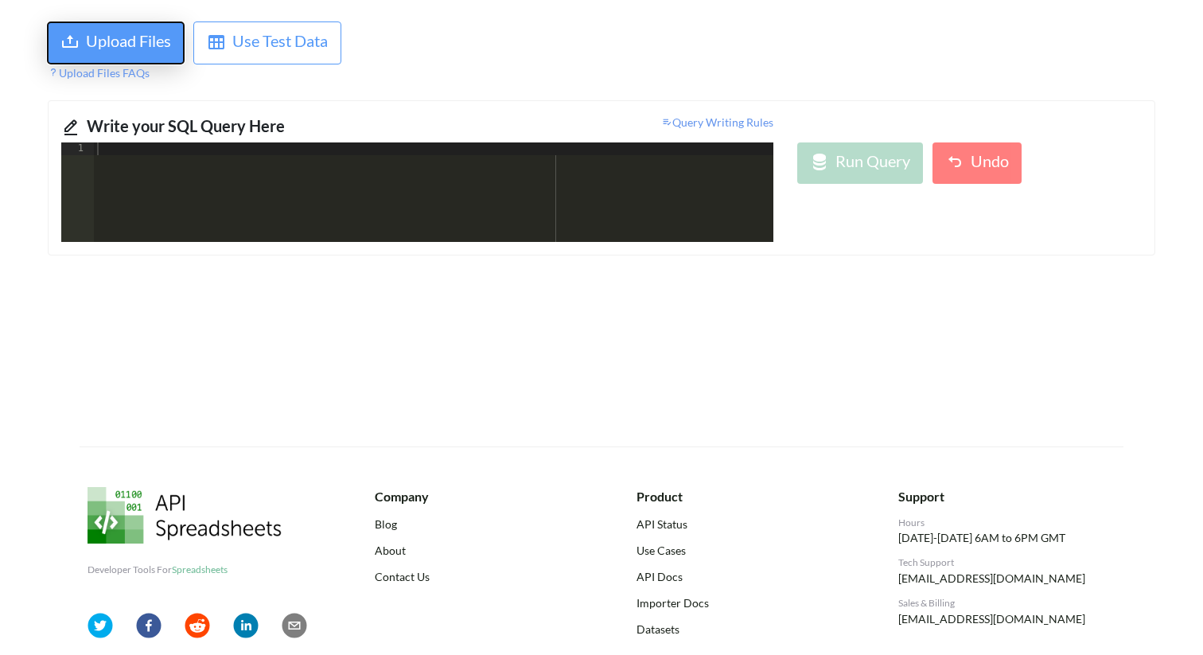
click at [99, 37] on div "Upload Files" at bounding box center [128, 43] width 85 height 29
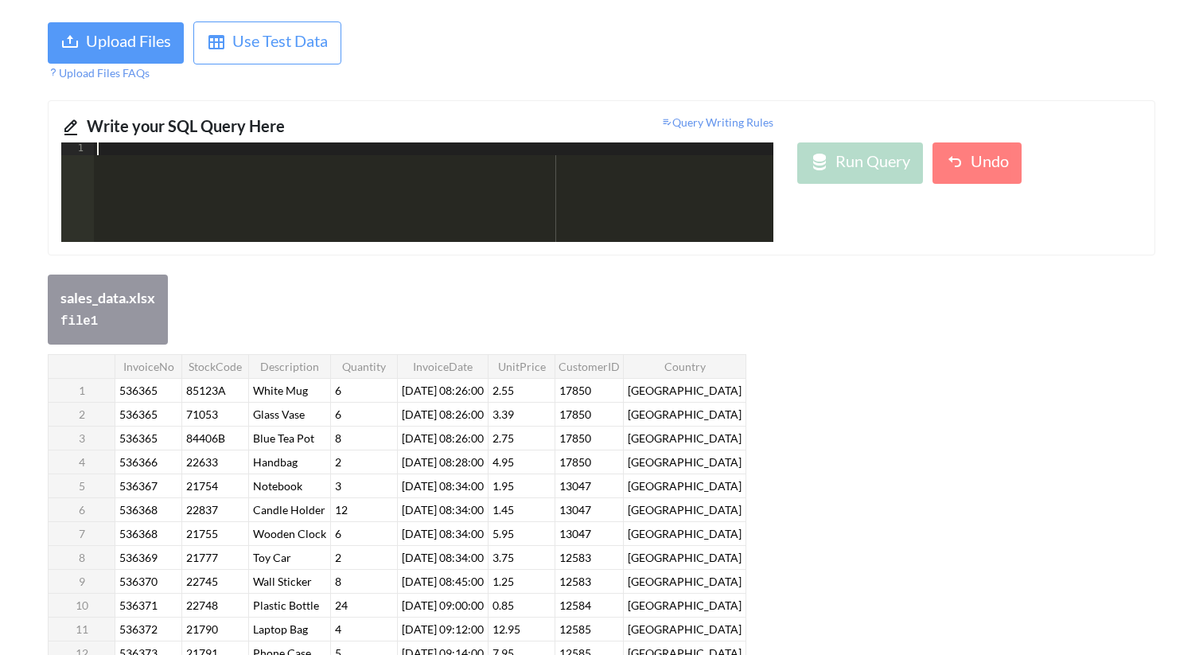
click at [573, 178] on div at bounding box center [433, 204] width 679 height 125
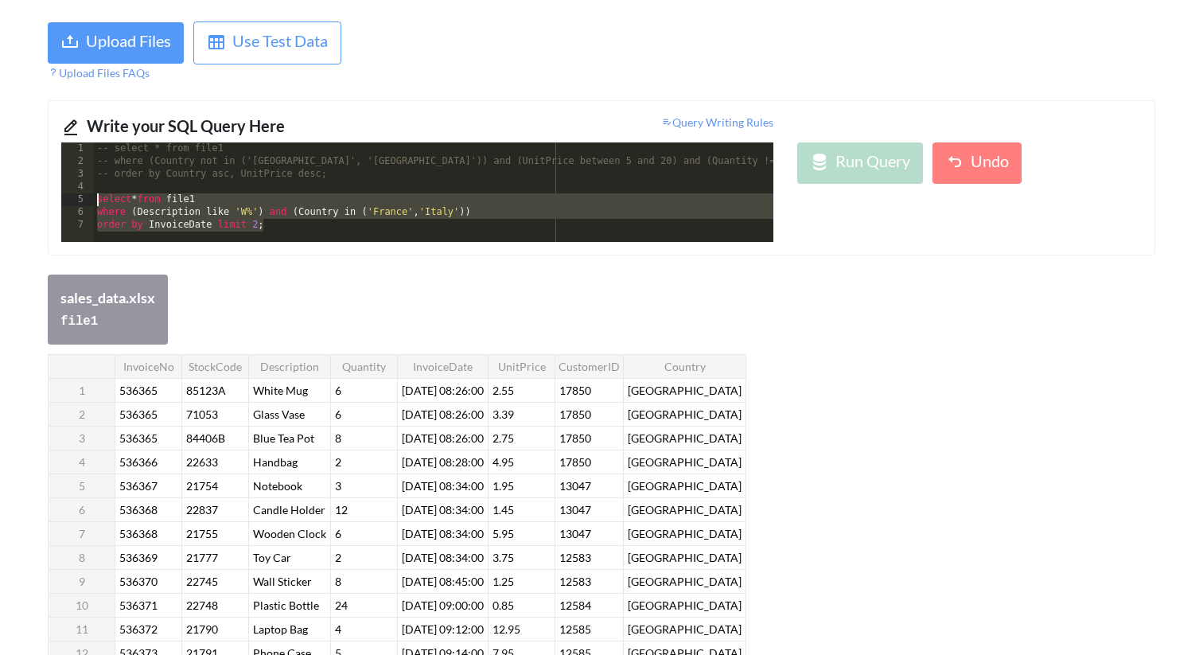
drag, startPoint x: 421, startPoint y: 224, endPoint x: 80, endPoint y: 197, distance: 341.5
click at [80, 197] on div "1 2 3 4 5 6 7 -- select * from file1 -- where (Country not in ('[GEOGRAPHIC_DAT…" at bounding box center [417, 191] width 712 height 99
click at [651, 217] on div "-- select * from file1 -- where (Country not in ('[GEOGRAPHIC_DATA]', '[GEOGRAP…" at bounding box center [433, 204] width 679 height 125
drag, startPoint x: 284, startPoint y: 229, endPoint x: 50, endPoint y: 196, distance: 236.2
click at [50, 196] on div "1 2 3 4 5 6 7 -- select * from file1 -- where (Country not in ('[GEOGRAPHIC_DAT…" at bounding box center [417, 191] width 736 height 99
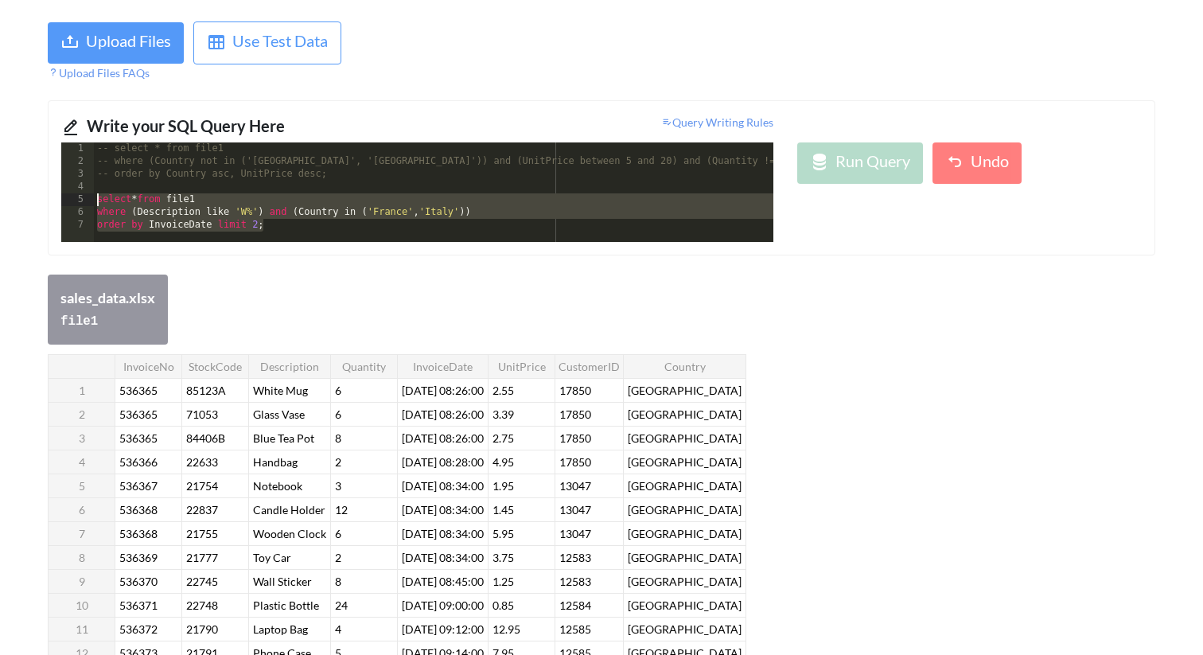
click at [249, 184] on div "-- select * from file1 -- where (Country not in ('[GEOGRAPHIC_DATA]', '[GEOGRAP…" at bounding box center [433, 204] width 679 height 125
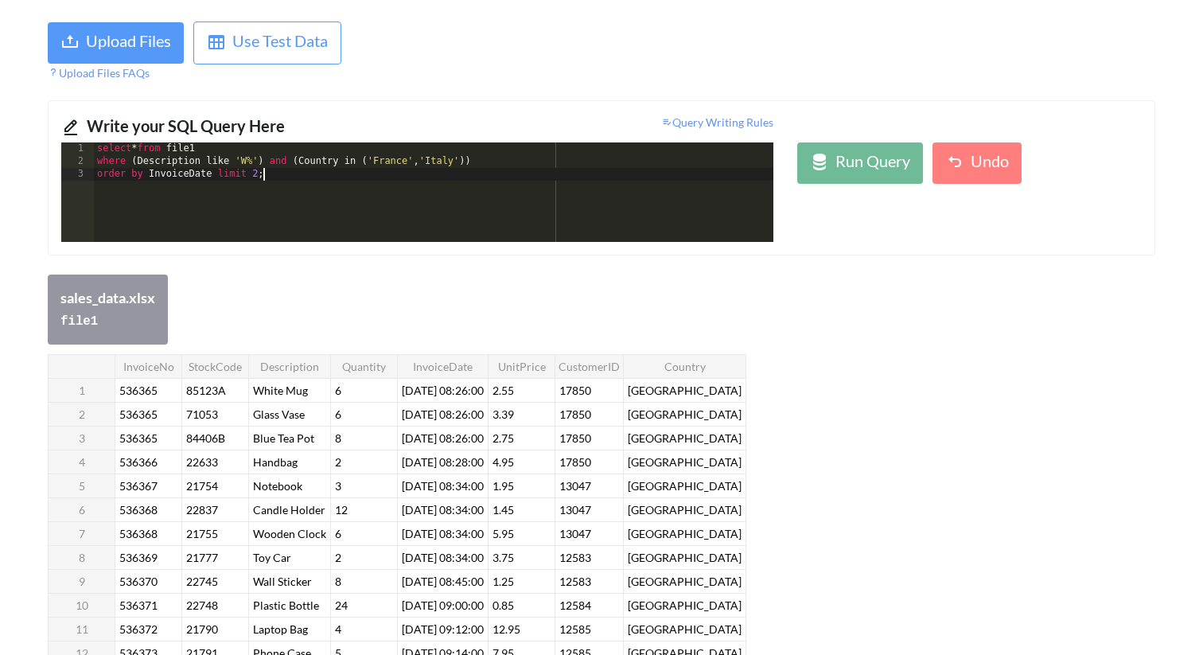
click at [881, 189] on div "Run Query Undo" at bounding box center [969, 191] width 368 height 99
click at [880, 169] on div "Run Query" at bounding box center [872, 163] width 75 height 29
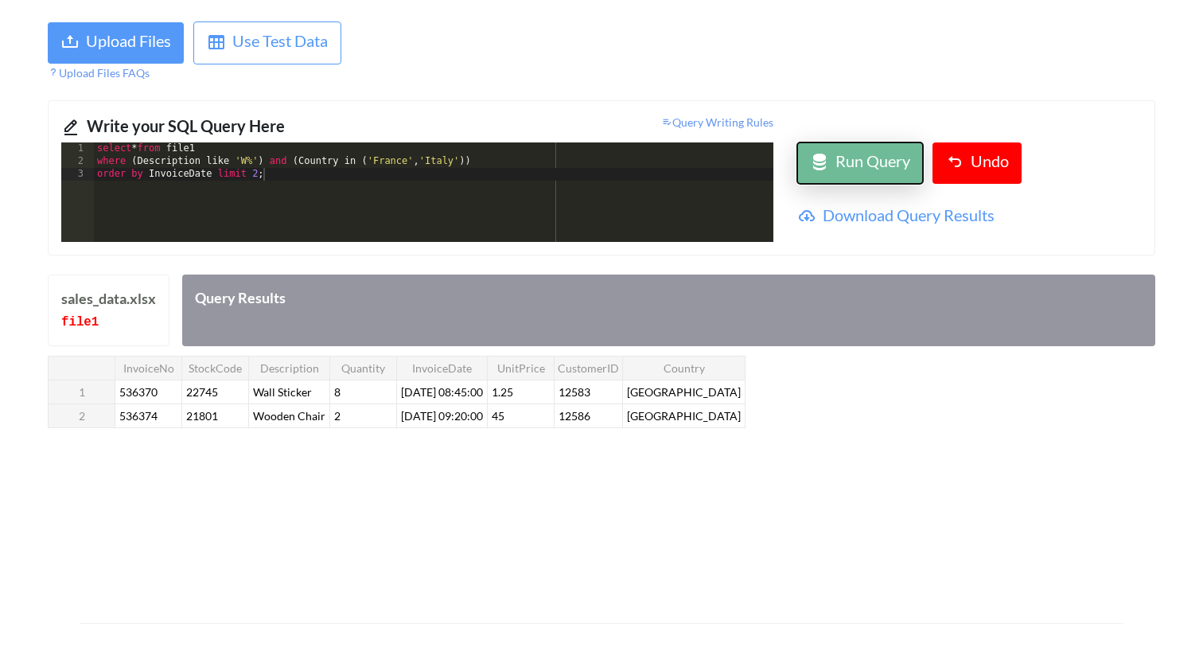
click at [880, 169] on div "Run Query" at bounding box center [872, 163] width 75 height 29
click at [874, 460] on div "Run SQL Queries on Your Spreadsheets and CSV Files Upload Files Use Test Data U…" at bounding box center [601, 286] width 1203 height 673
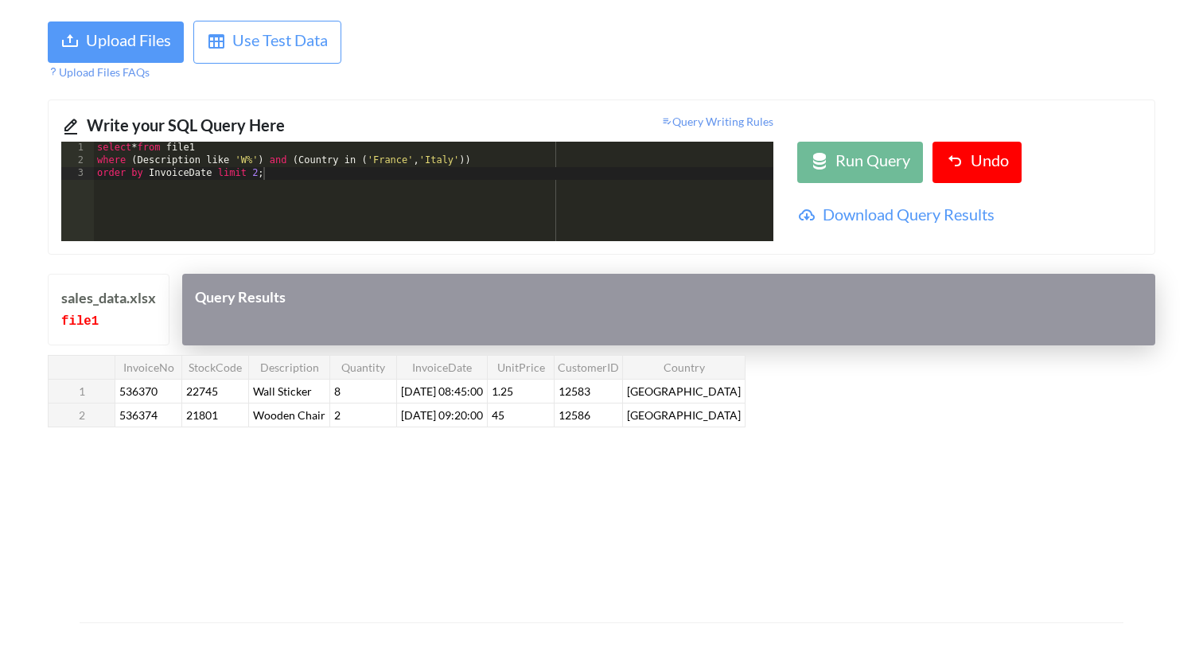
click at [811, 303] on div "Query Results" at bounding box center [668, 310] width 973 height 72
